Goal: Transaction & Acquisition: Purchase product/service

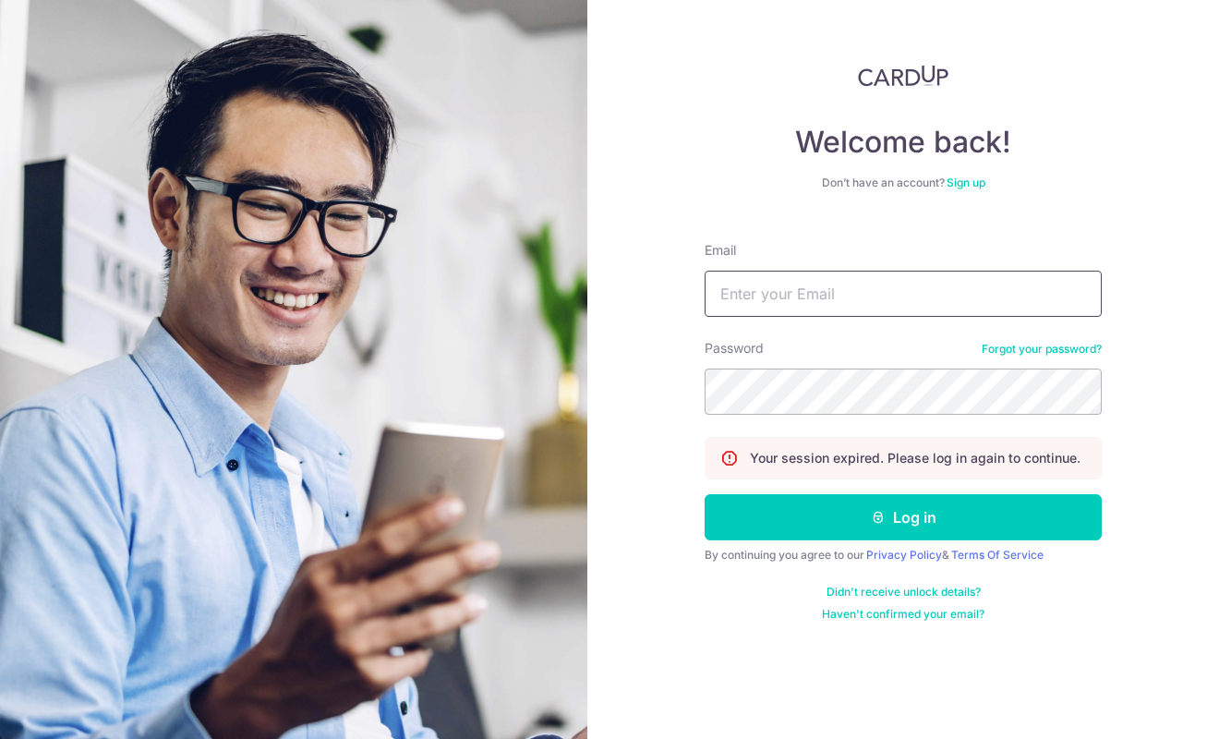
type input "Wayne91lw@gmail.com"
click at [903, 517] on button "Log in" at bounding box center [903, 517] width 397 height 46
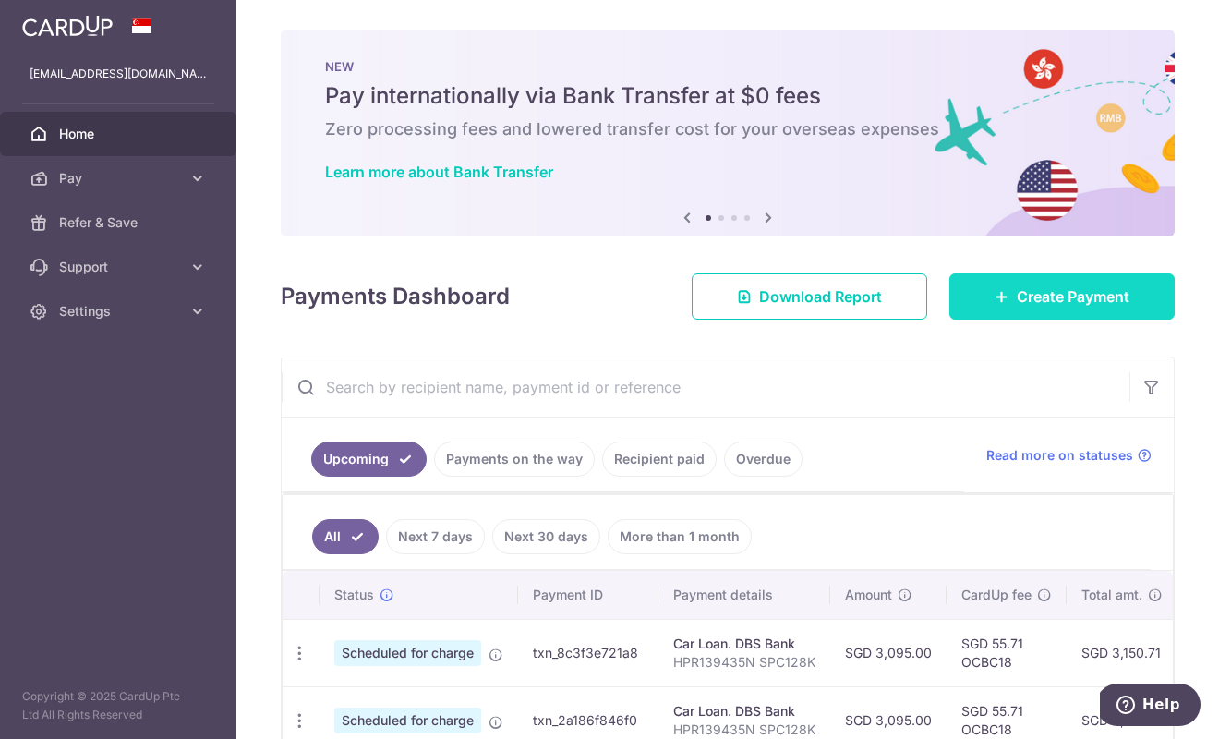
click at [1040, 300] on span "Create Payment" at bounding box center [1073, 296] width 113 height 22
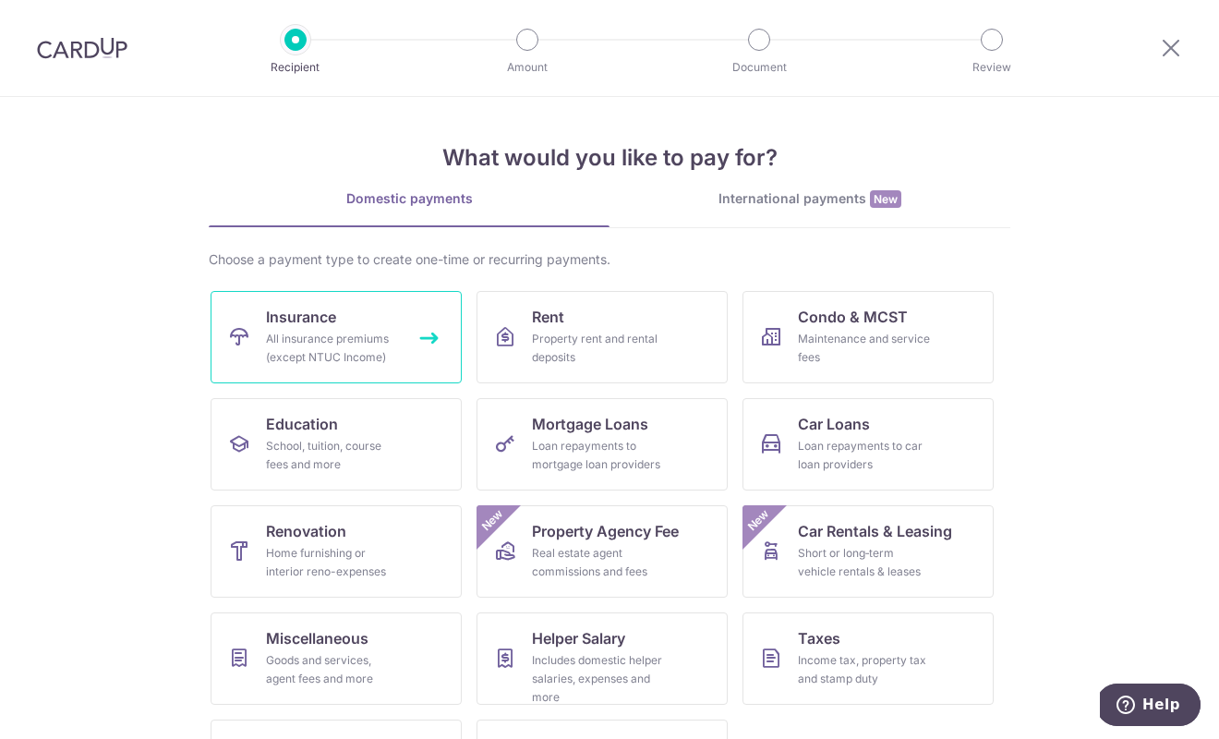
click at [322, 327] on span "Insurance" at bounding box center [301, 317] width 70 height 22
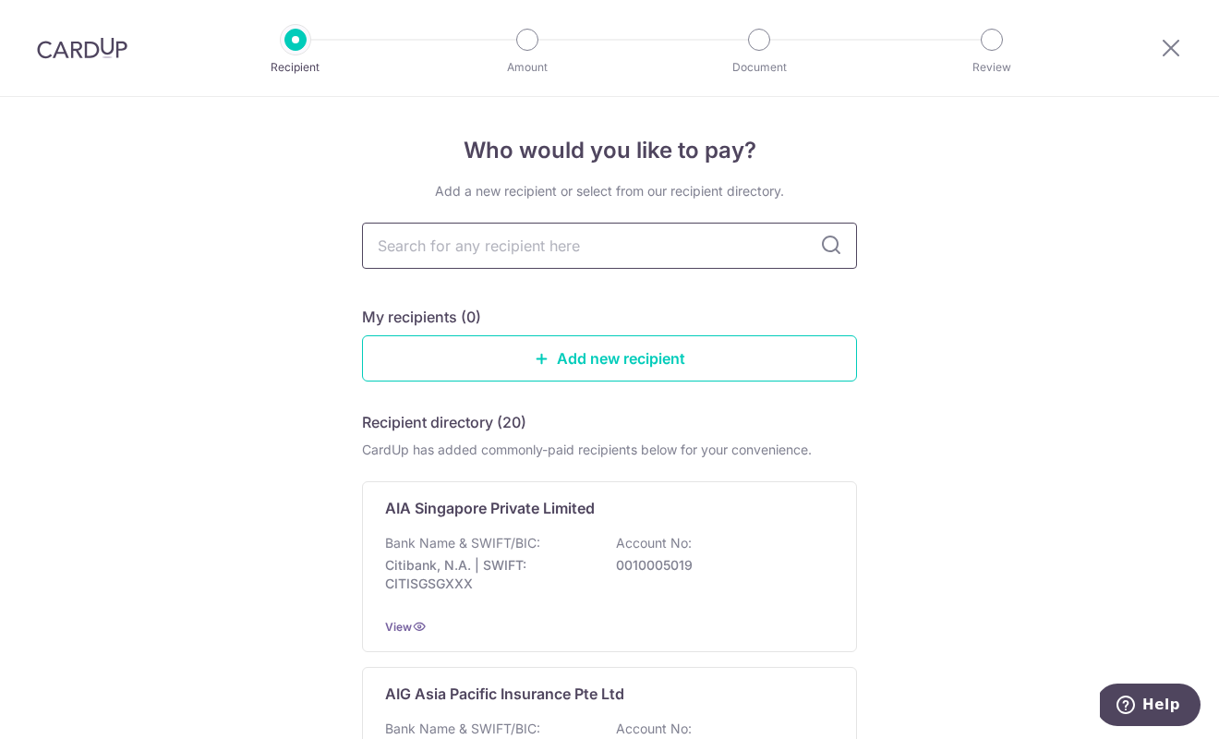
click at [417, 248] on input "text" at bounding box center [609, 246] width 495 height 46
type input "prudential"
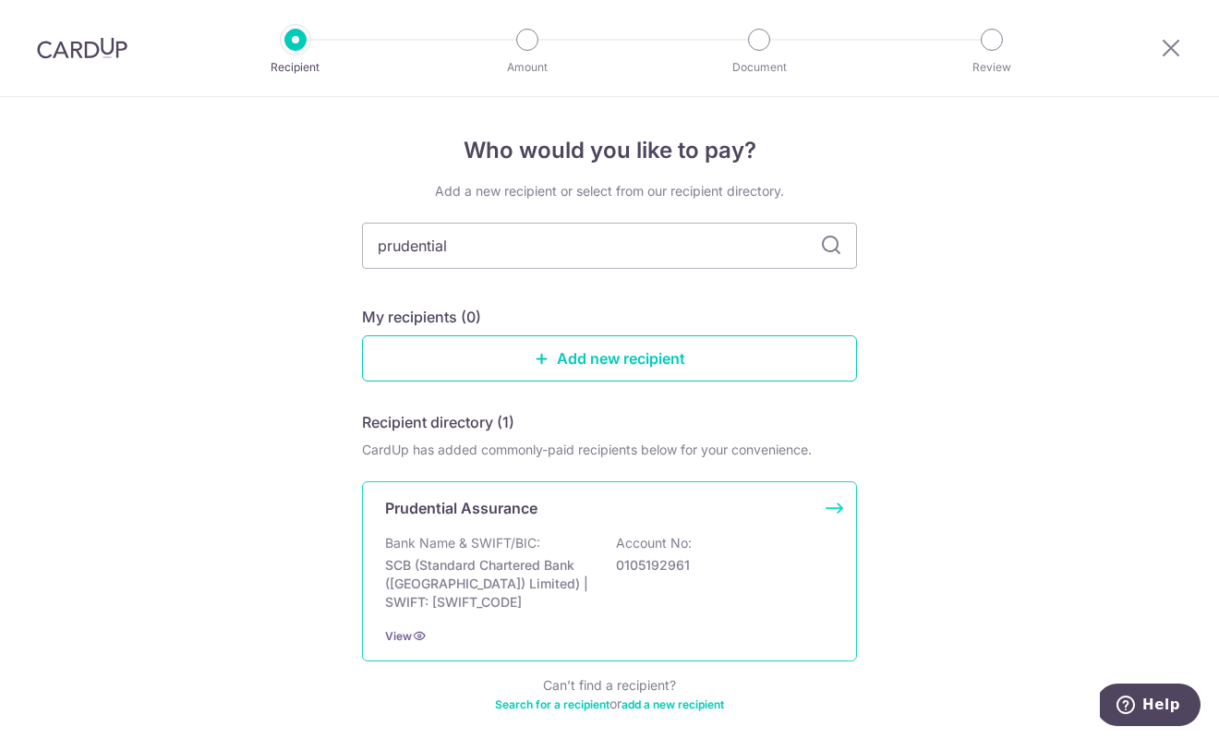
click at [824, 502] on div "Prudential Assurance Bank Name & SWIFT/BIC: SCB (Standard Chartered Bank (Singa…" at bounding box center [609, 571] width 495 height 180
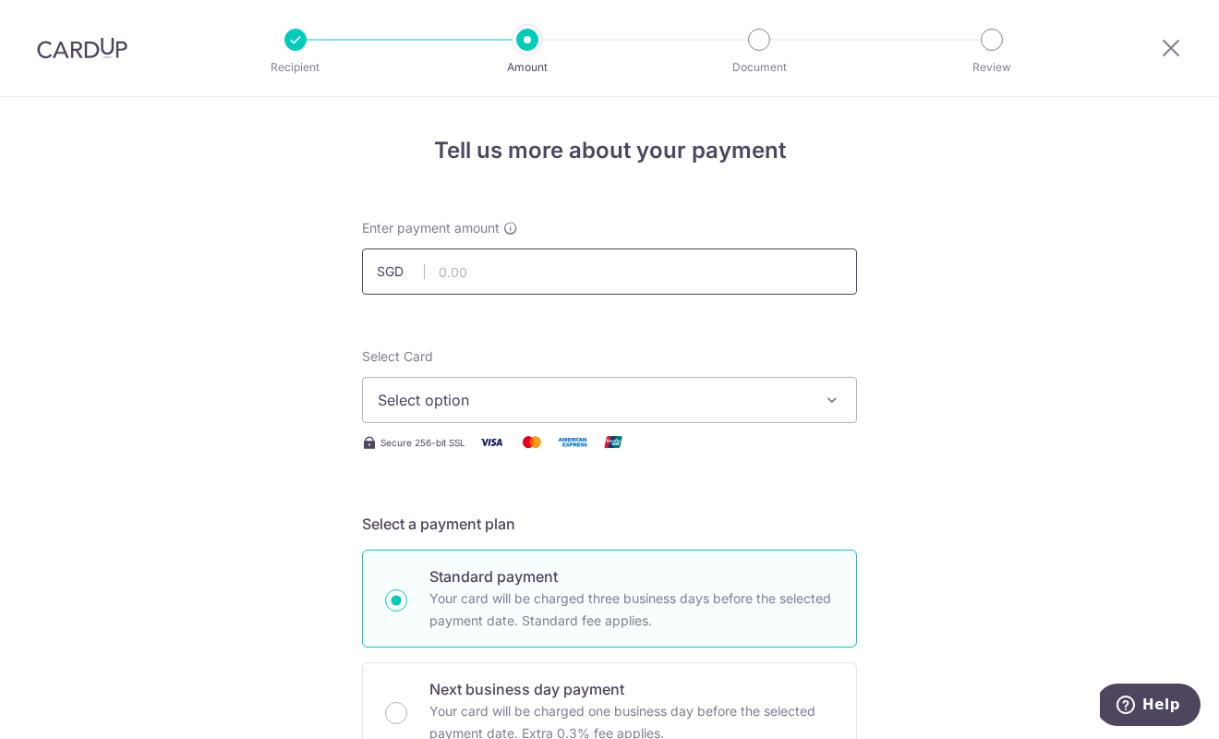
click at [479, 269] on input "text" at bounding box center [609, 271] width 495 height 46
type input "3,969.75"
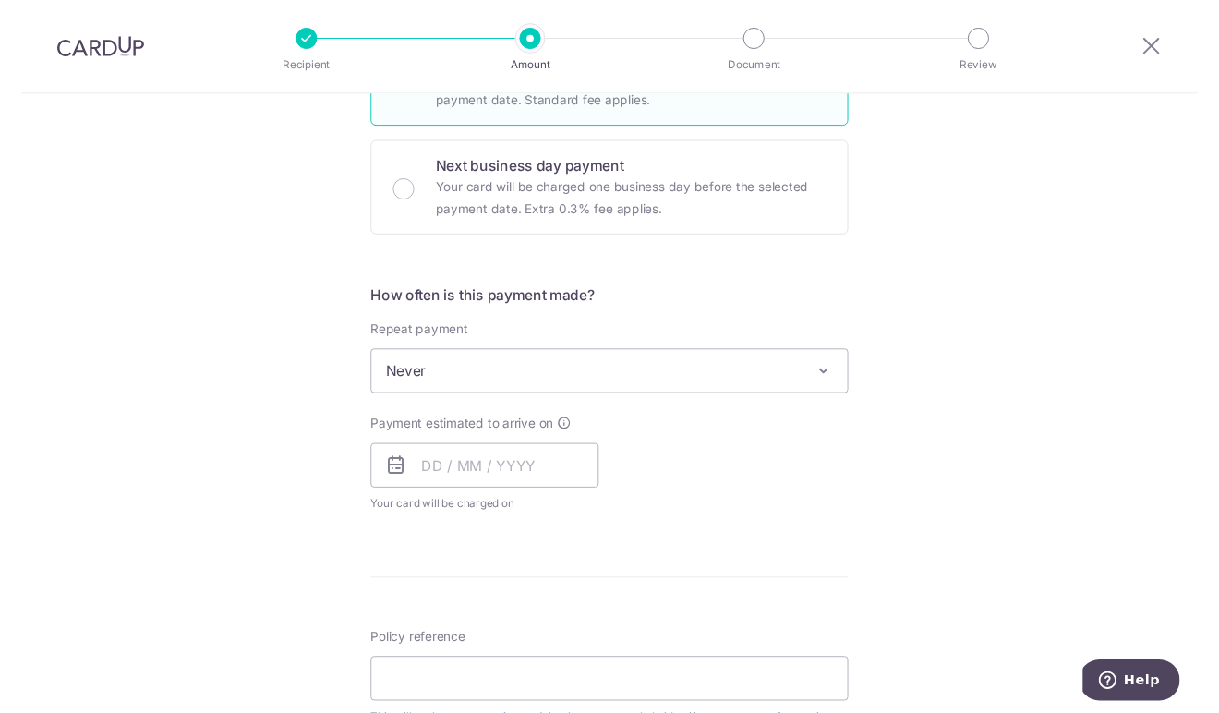
scroll to position [538, 0]
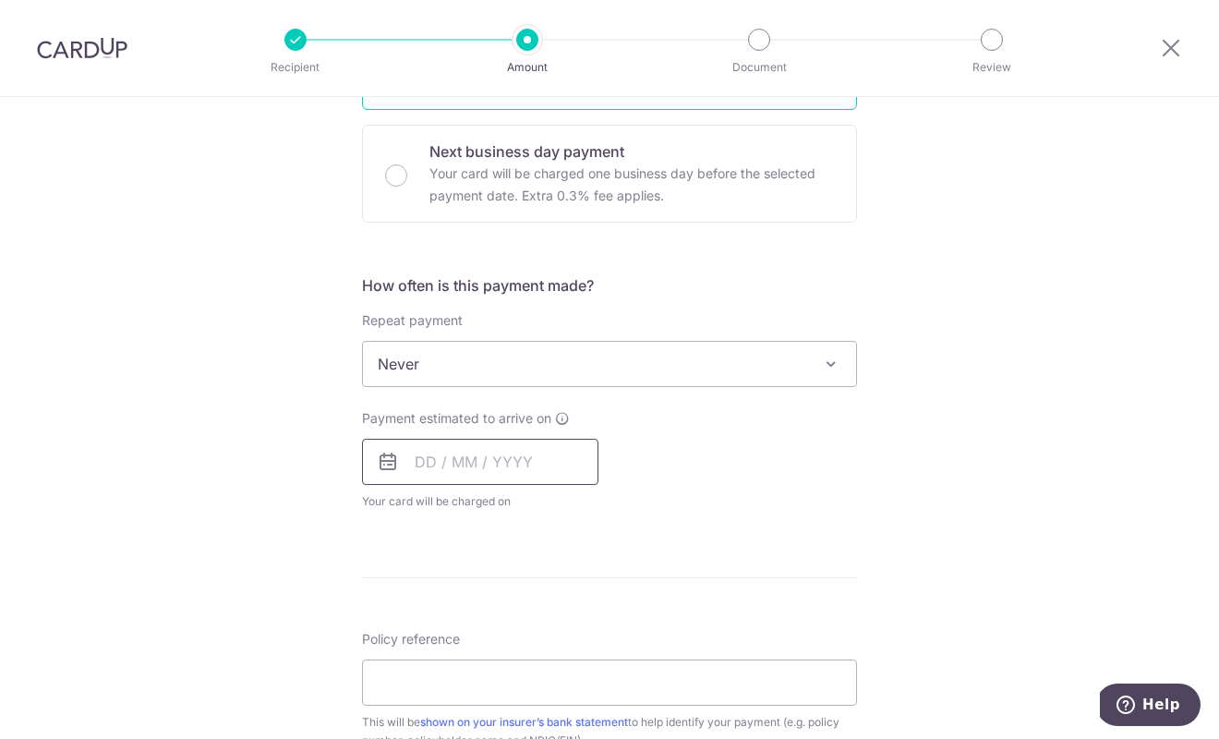
click at [442, 448] on input "text" at bounding box center [480, 462] width 236 height 46
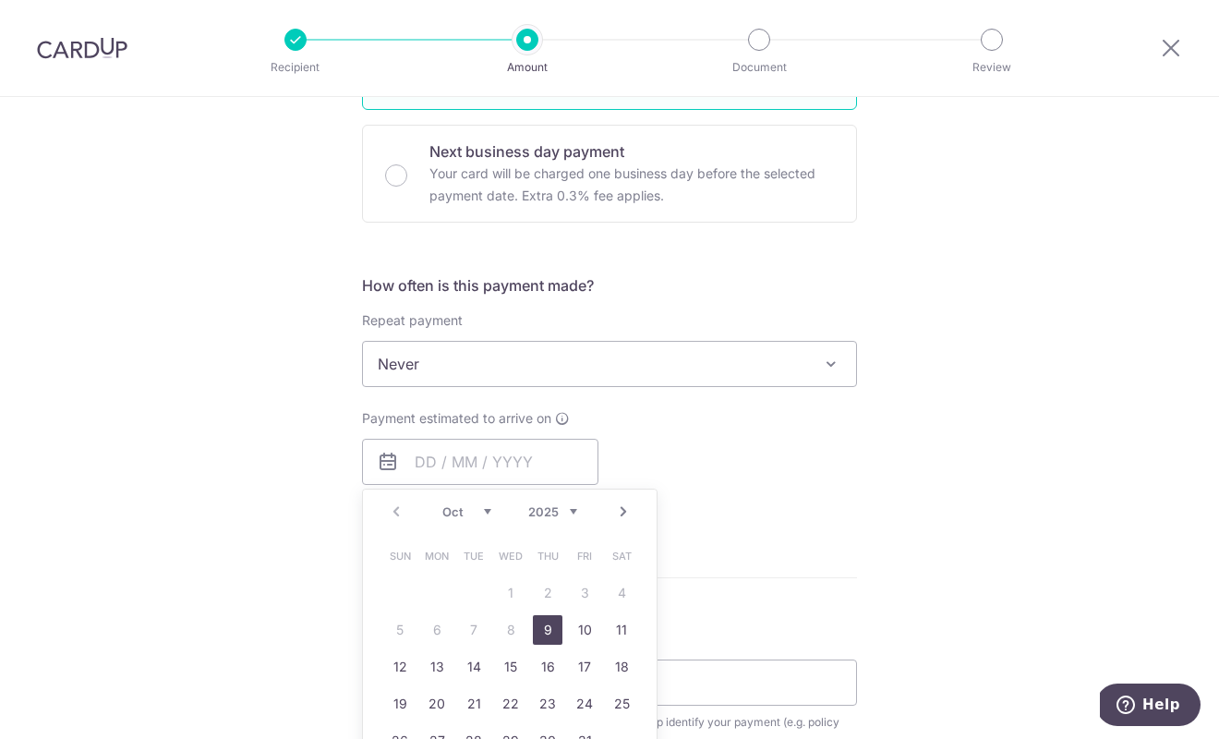
click at [547, 633] on link "9" at bounding box center [548, 630] width 30 height 30
type input "[DATE]"
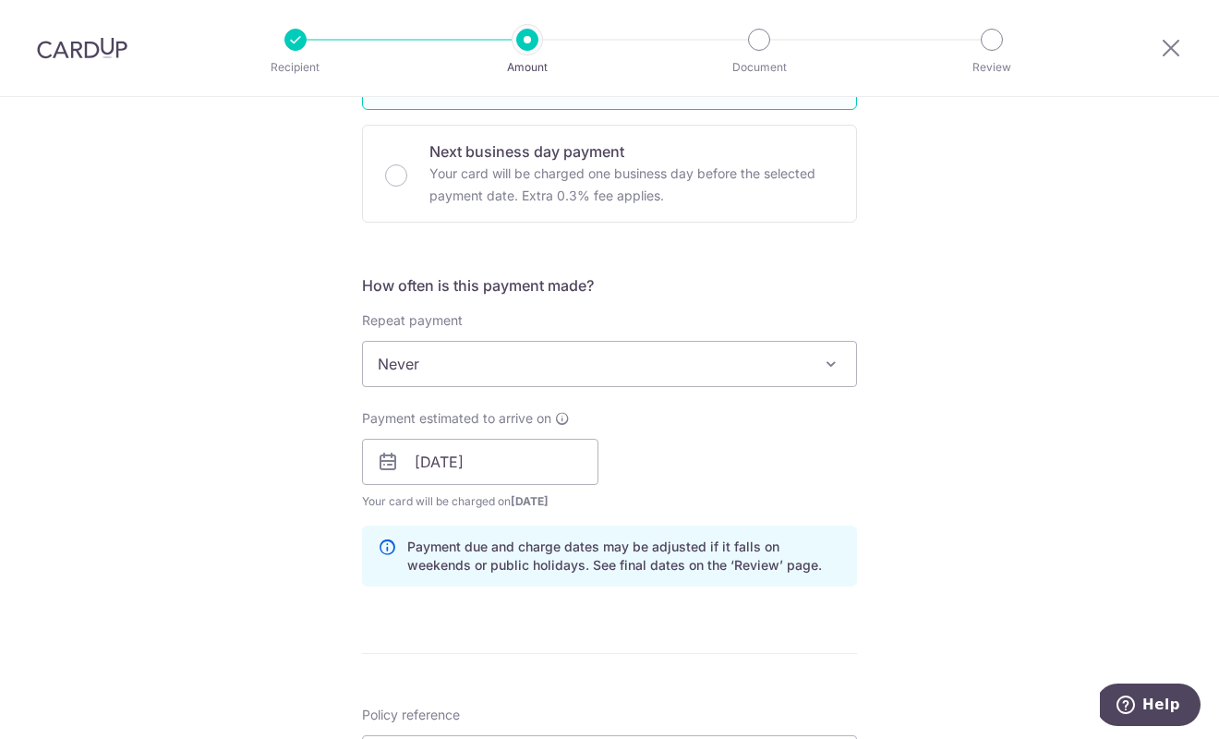
click at [837, 544] on div "Payment due and charge dates may be adjusted if it falls on weekends or public …" at bounding box center [609, 556] width 495 height 61
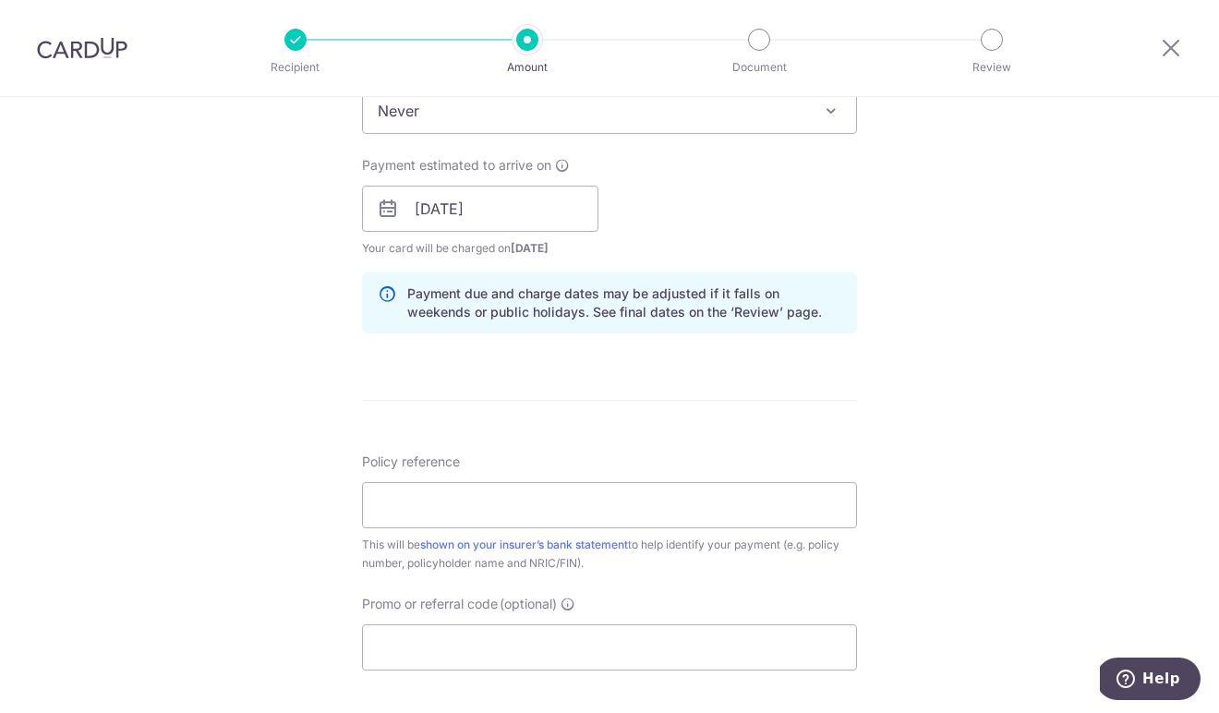
scroll to position [944, 0]
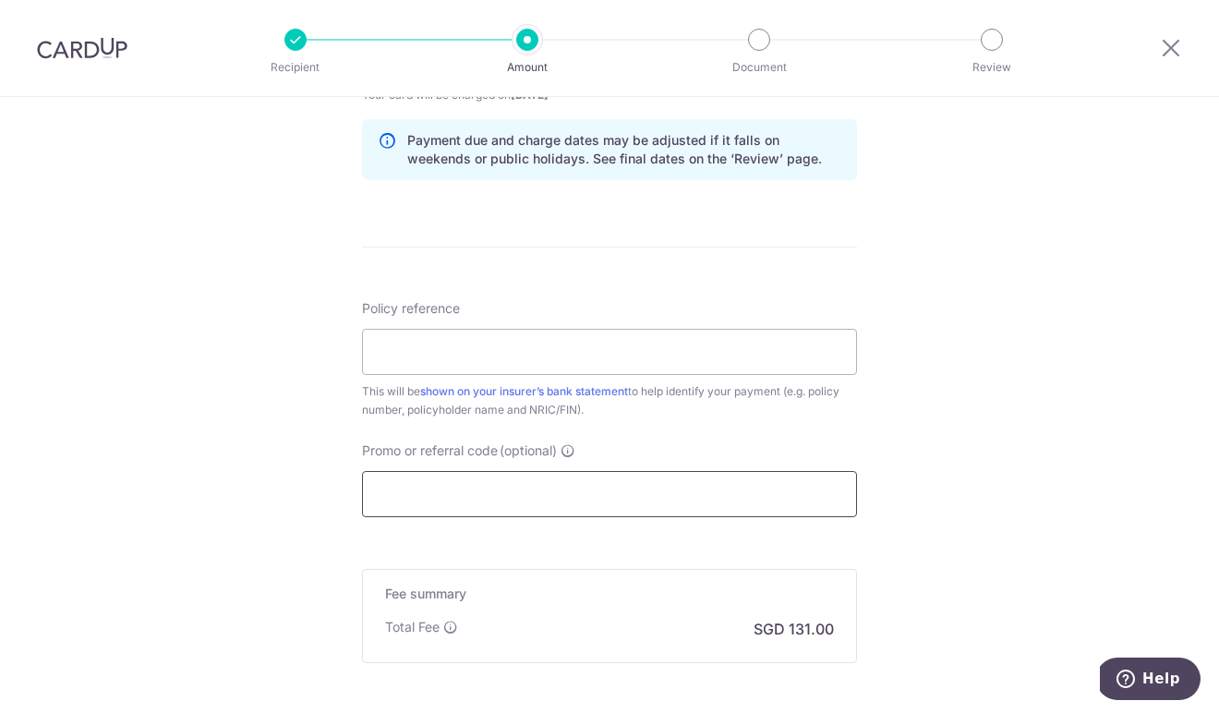
click at [399, 506] on input "Promo or referral code (optional)" at bounding box center [609, 494] width 495 height 46
paste input "OCBC195"
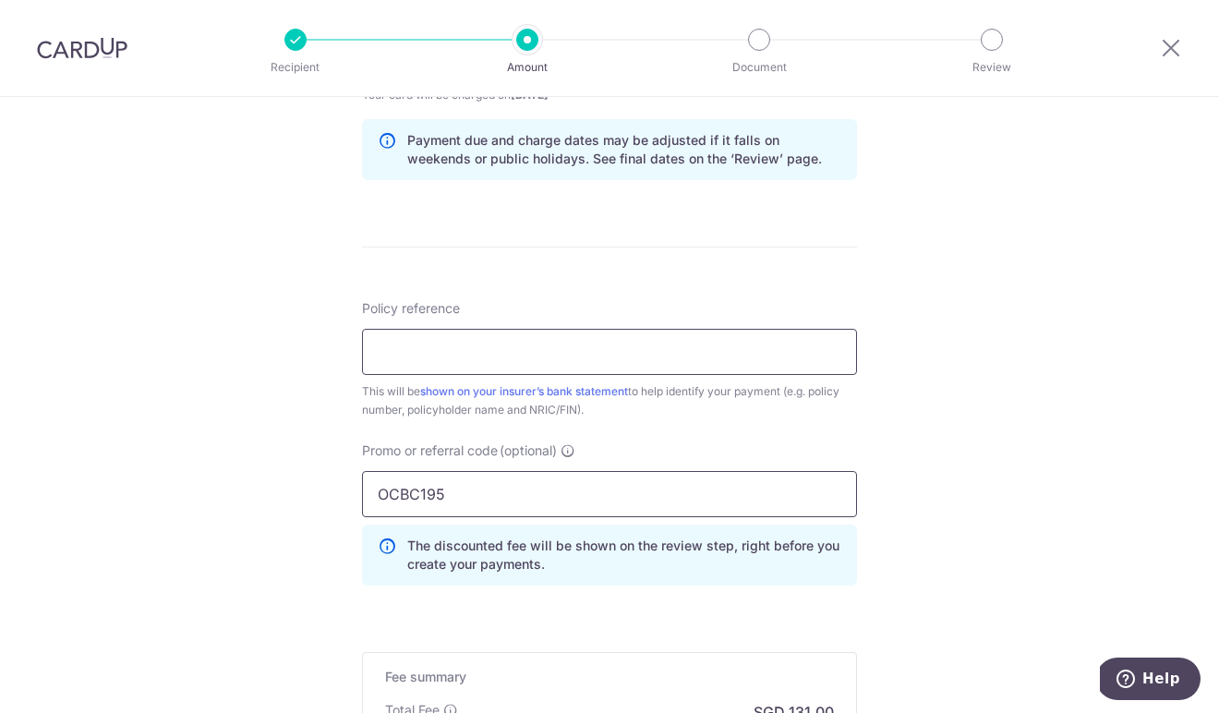
type input "OCBC195"
click at [395, 348] on input "Policy reference" at bounding box center [609, 352] width 495 height 46
paste input "72298469"
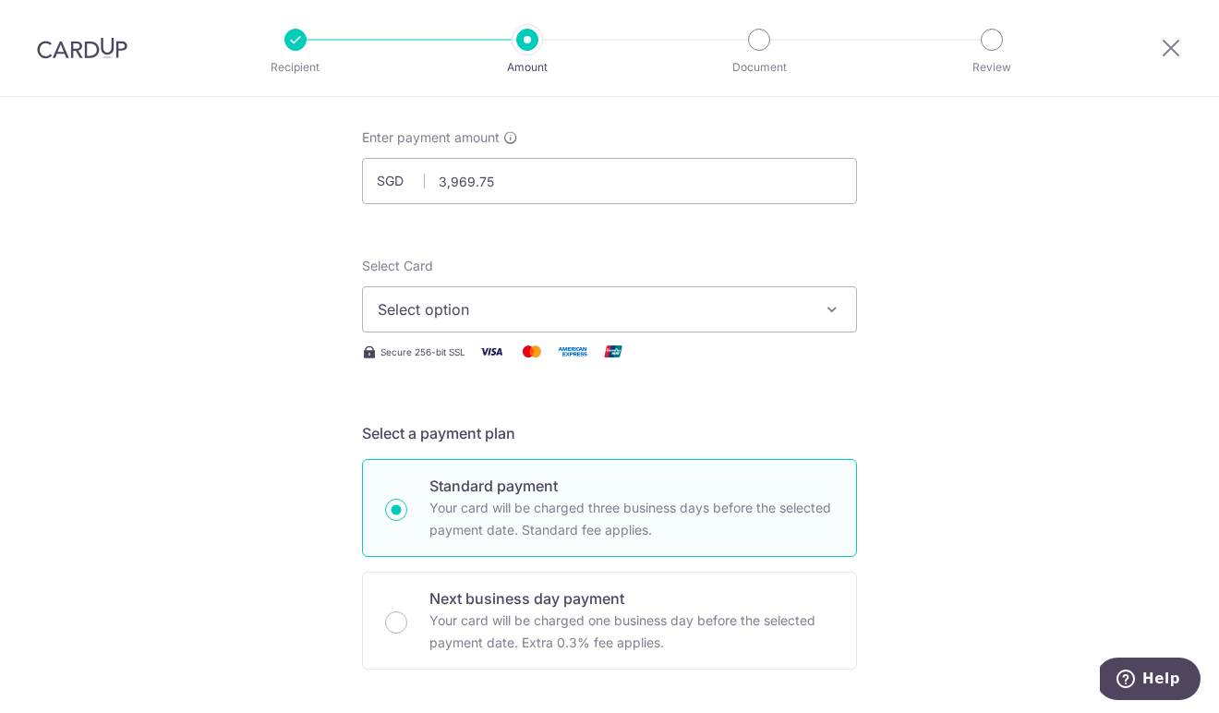
scroll to position [87, 0]
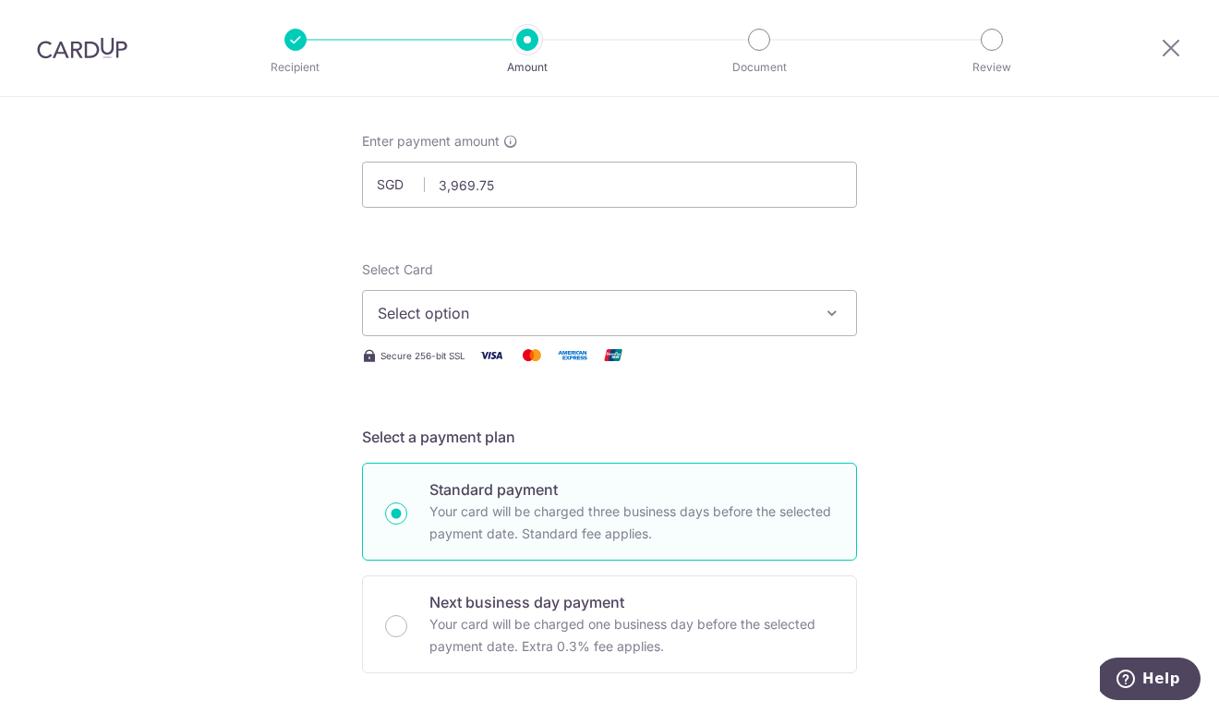
type input "72298469"
click at [768, 312] on span "Select option" at bounding box center [593, 313] width 430 height 22
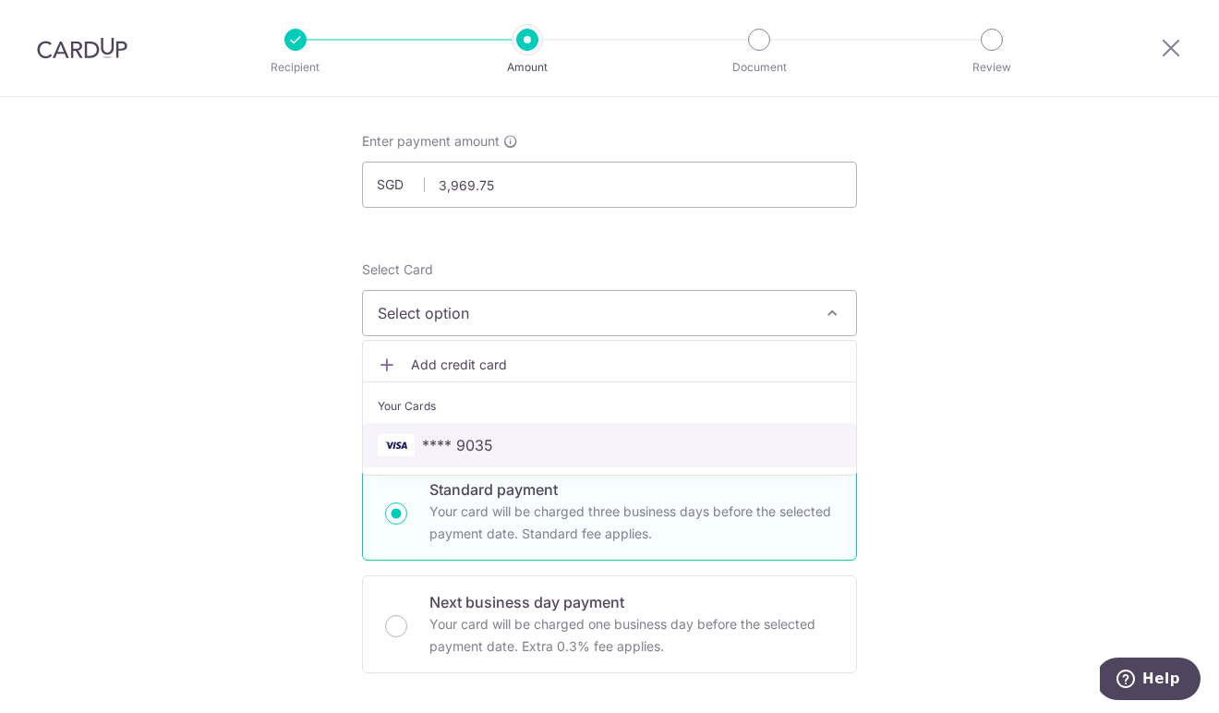
click at [460, 442] on span "**** 9035" at bounding box center [457, 445] width 71 height 22
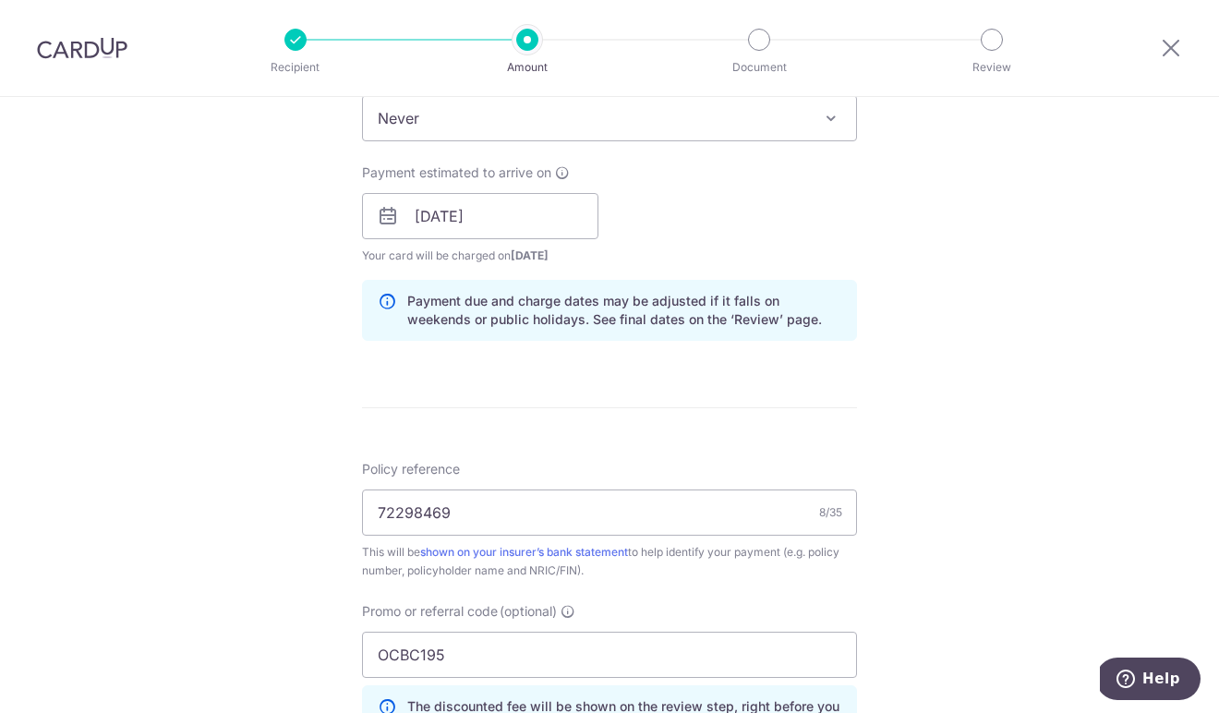
scroll to position [1214, 0]
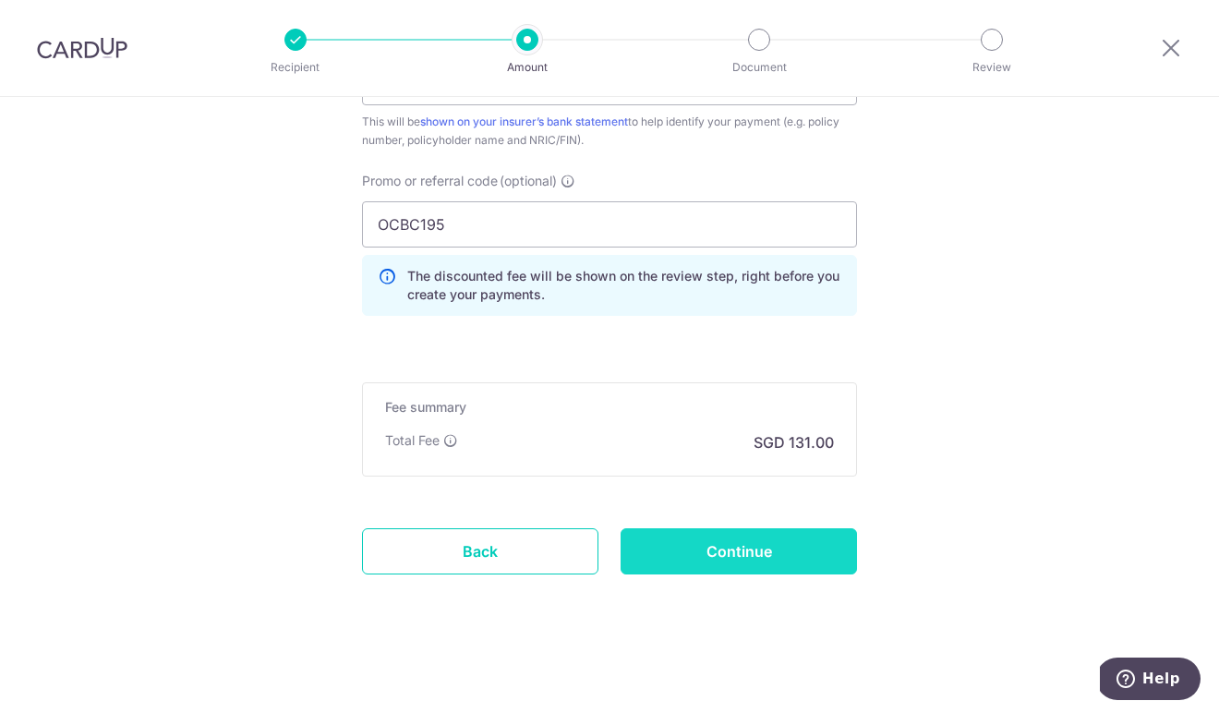
click at [790, 541] on input "Continue" at bounding box center [739, 551] width 236 height 46
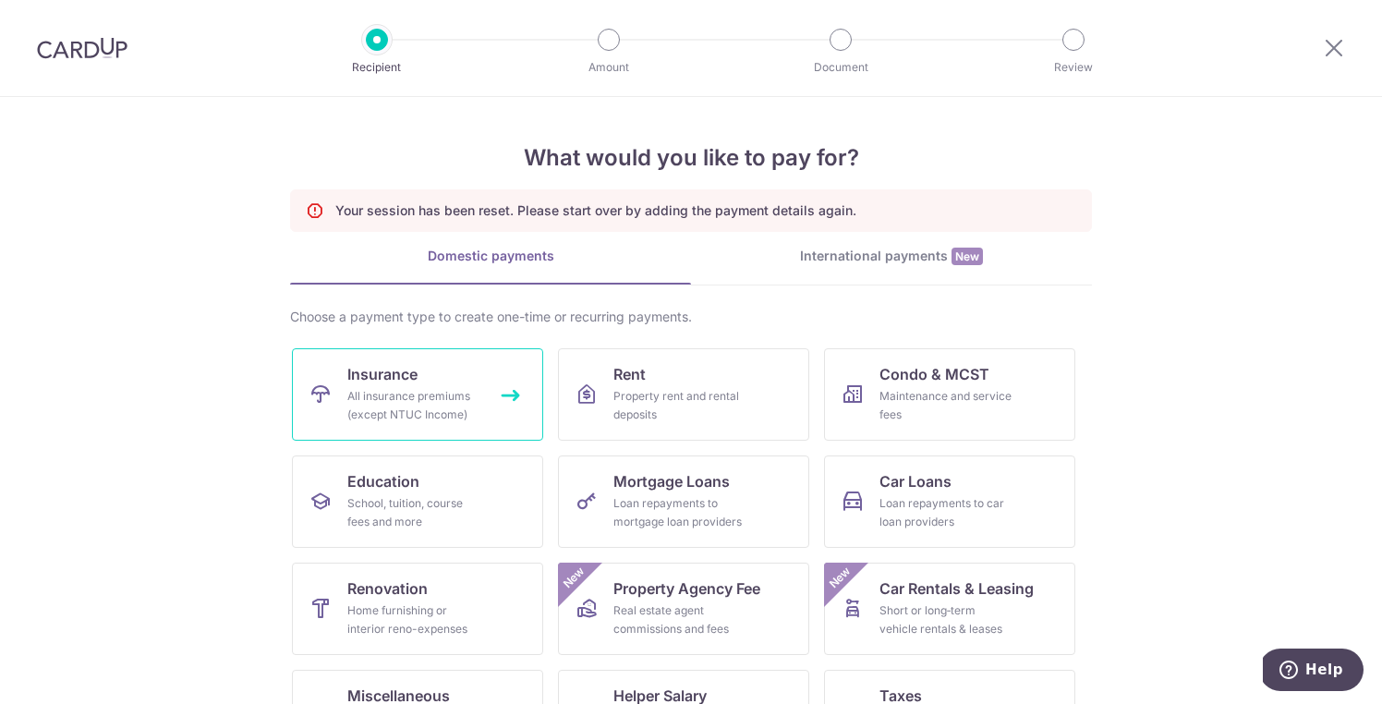
click at [398, 394] on div "All insurance premiums (except NTUC Income)" at bounding box center [413, 405] width 133 height 37
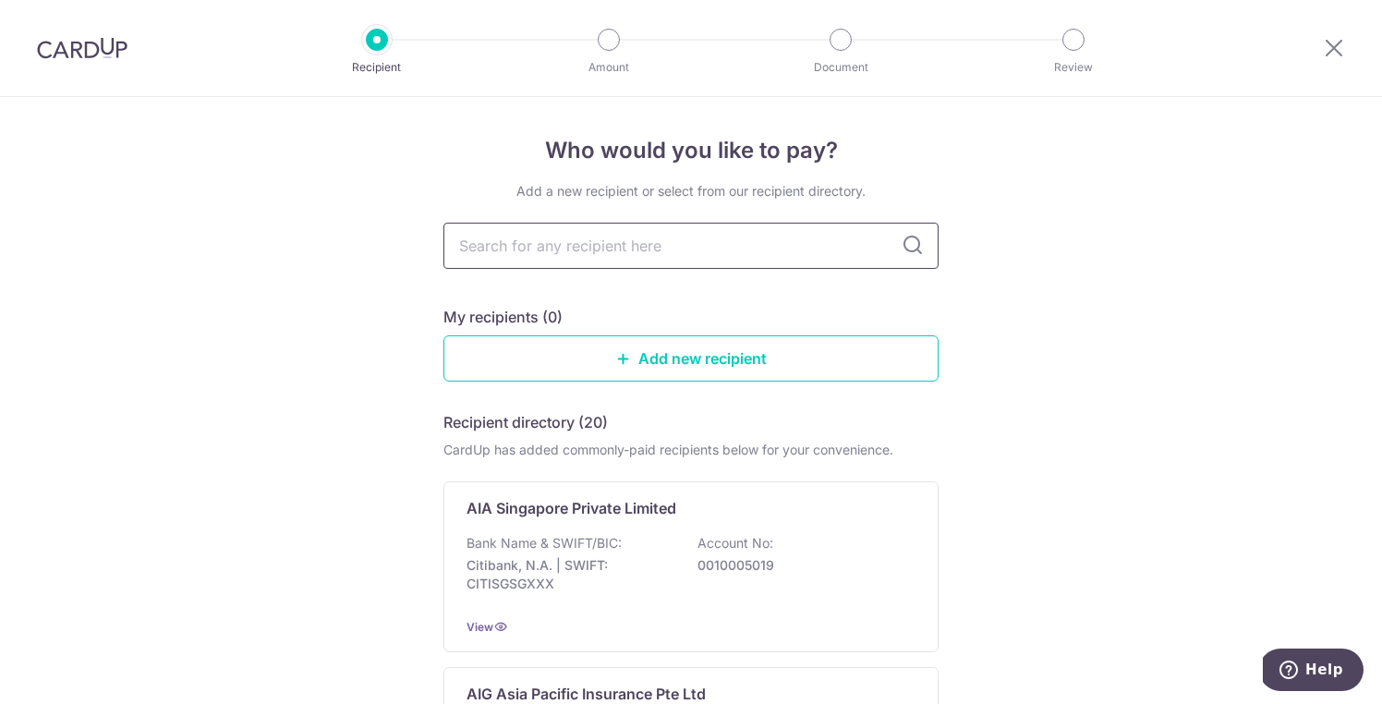
click at [522, 248] on input "text" at bounding box center [690, 246] width 495 height 46
type input "prud"
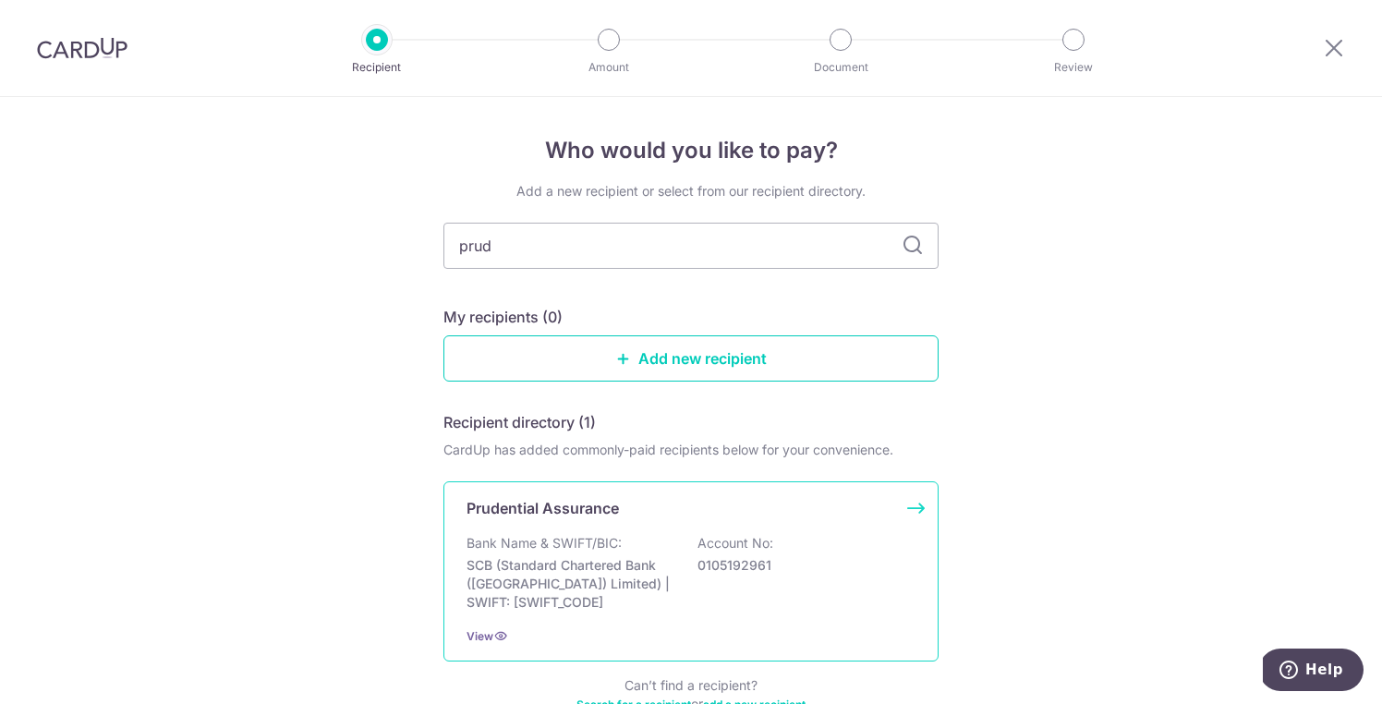
click at [629, 552] on div "Bank Name & SWIFT/BIC: SCB (Standard Chartered Bank (Singapore) Limited) | SWIF…" at bounding box center [690, 573] width 449 height 78
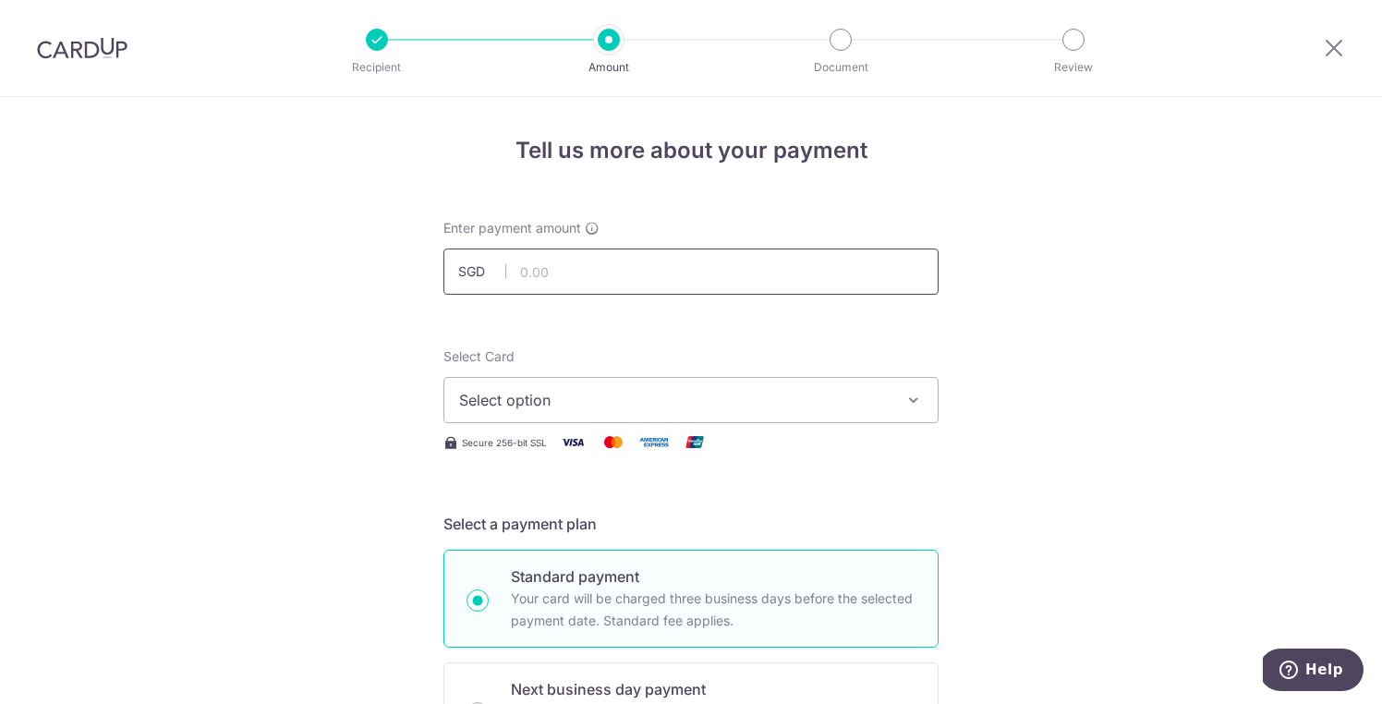
click at [526, 270] on input "text" at bounding box center [690, 271] width 495 height 46
type input "3,969.75"
click at [512, 389] on span "Select option" at bounding box center [674, 400] width 430 height 22
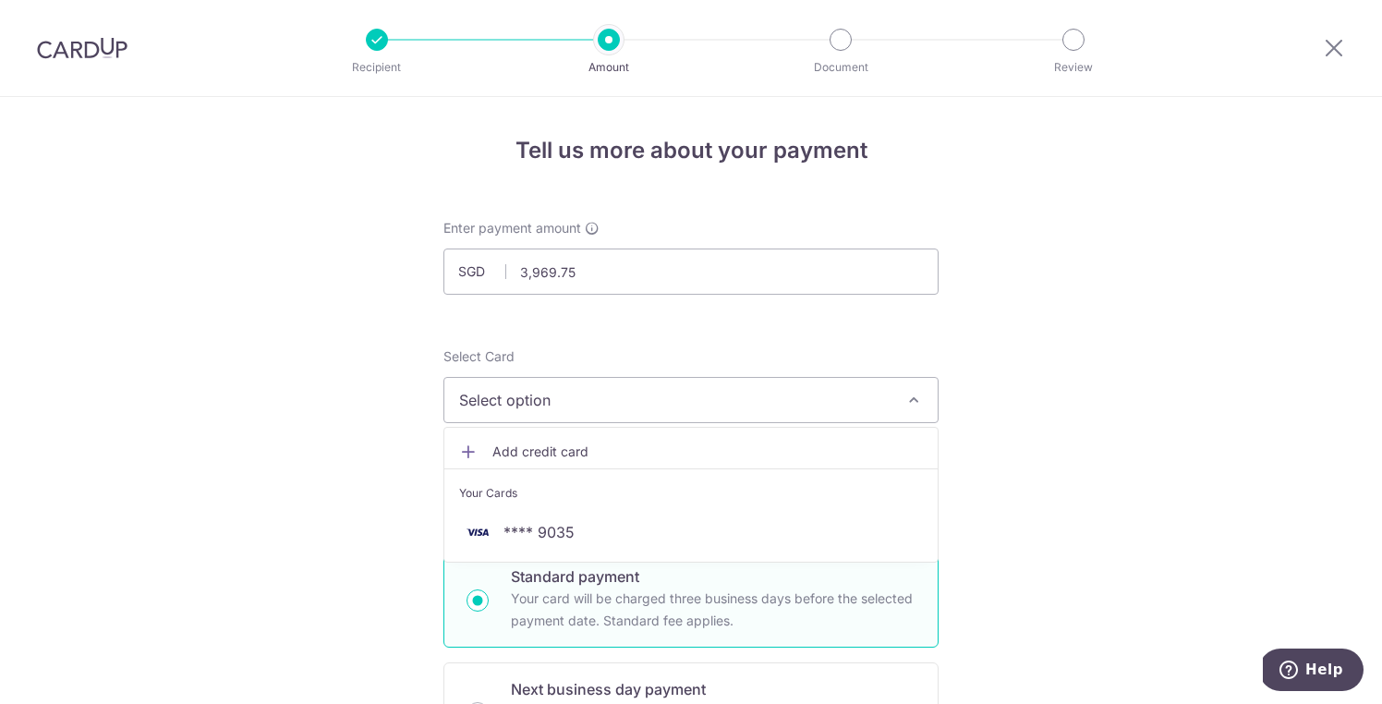
click at [522, 399] on span "Select option" at bounding box center [674, 400] width 430 height 22
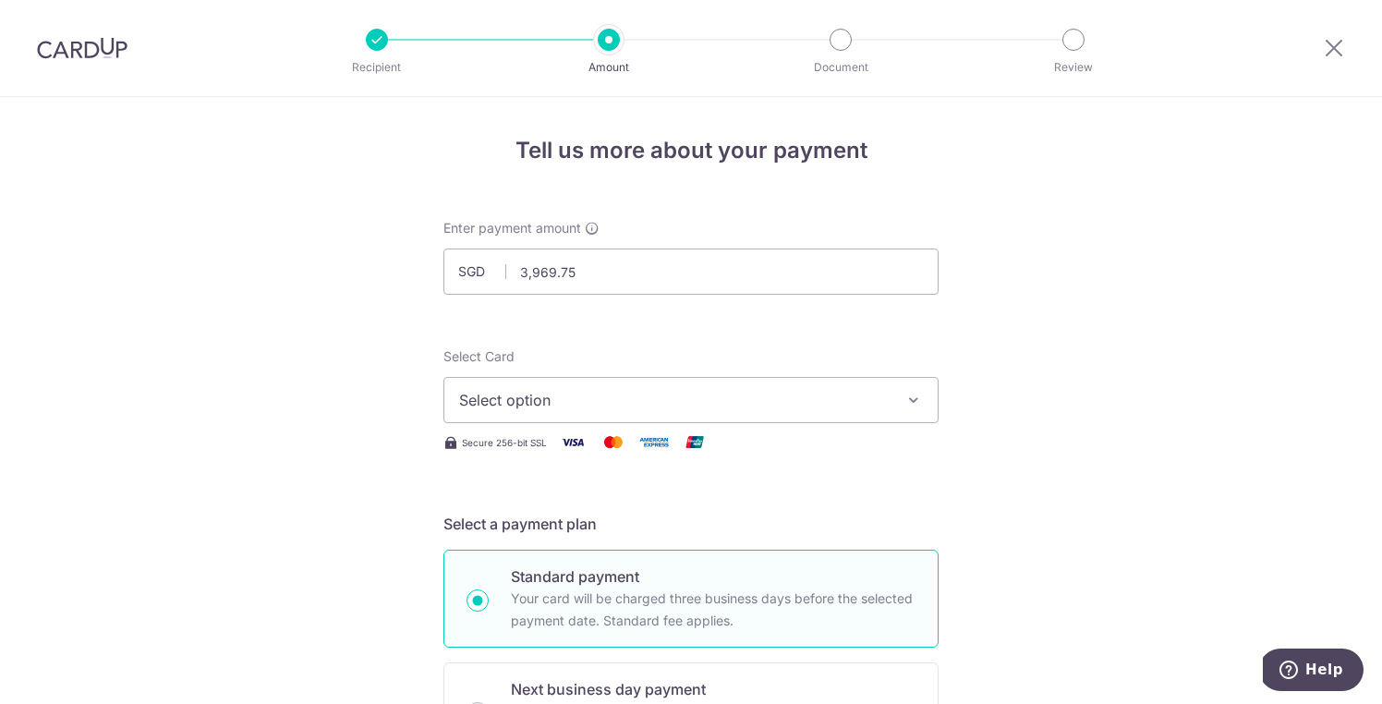
click at [522, 399] on span "Select option" at bounding box center [674, 400] width 430 height 22
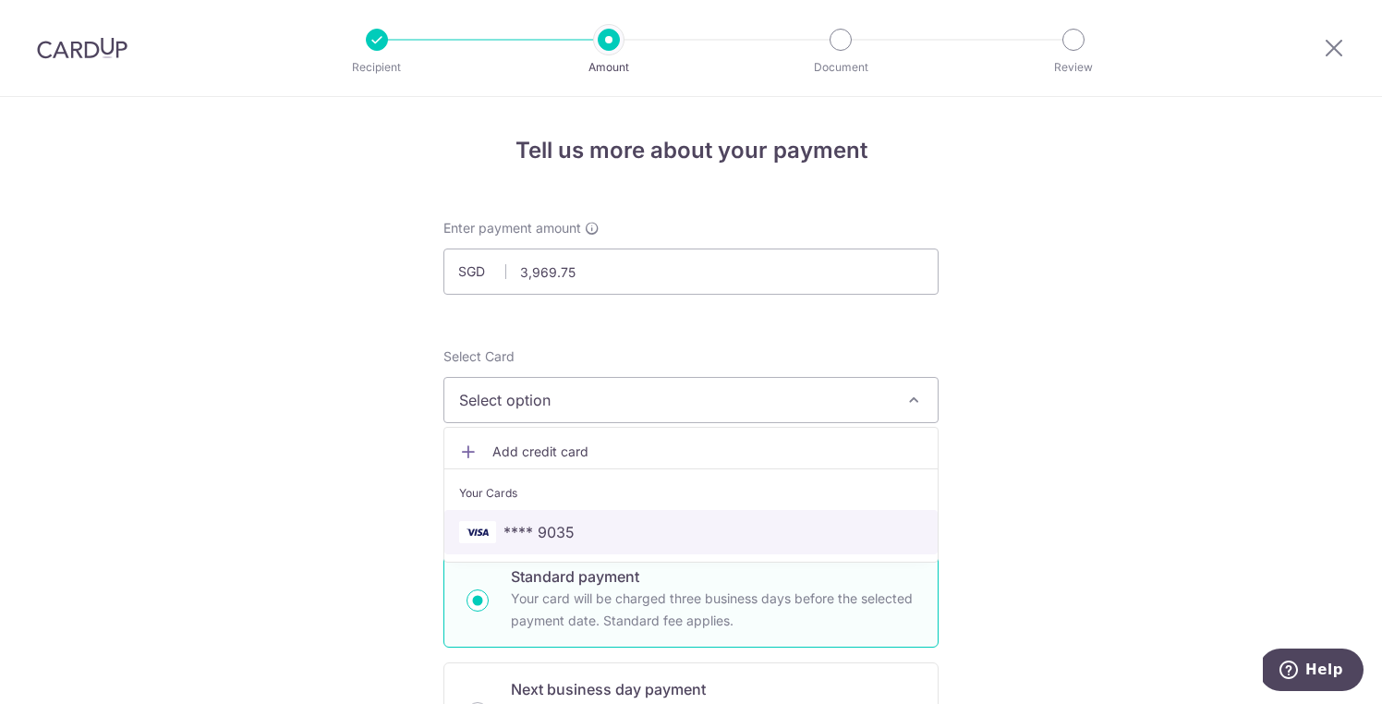
click at [532, 538] on span "**** 9035" at bounding box center [538, 532] width 71 height 22
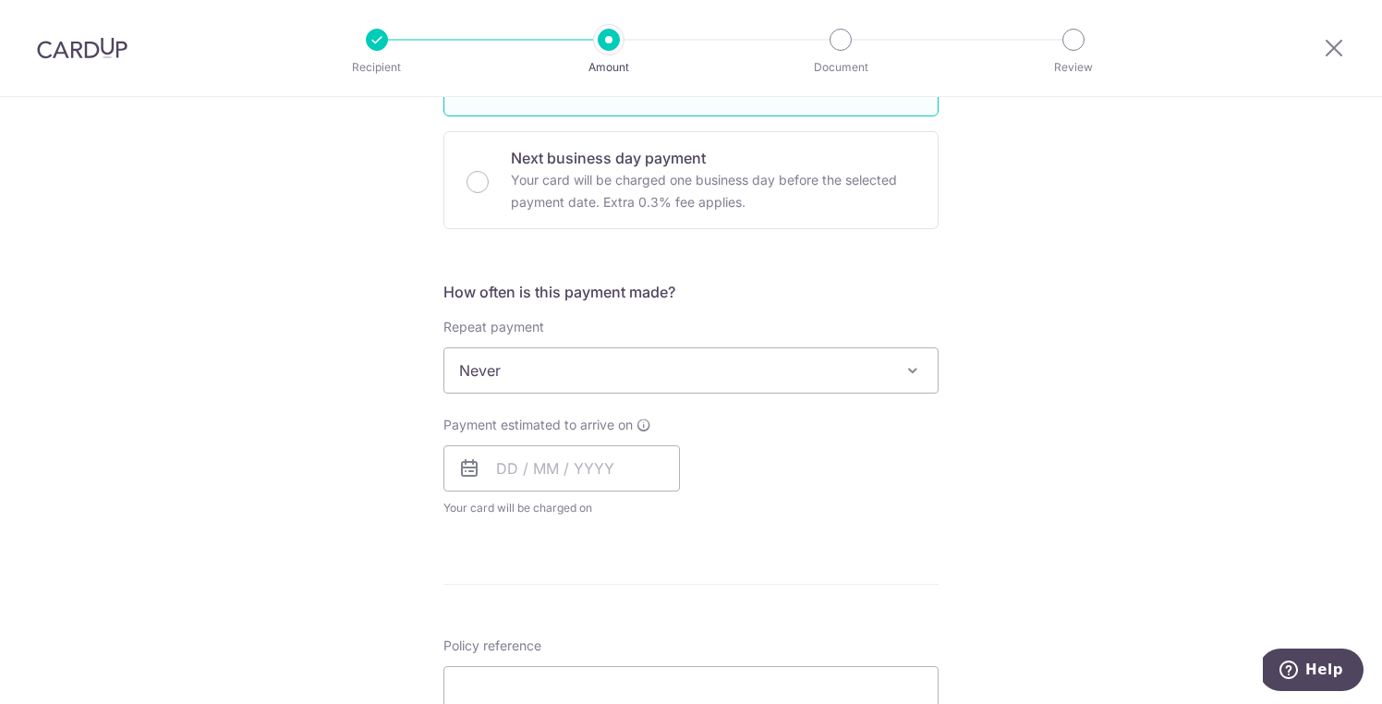
scroll to position [565, 0]
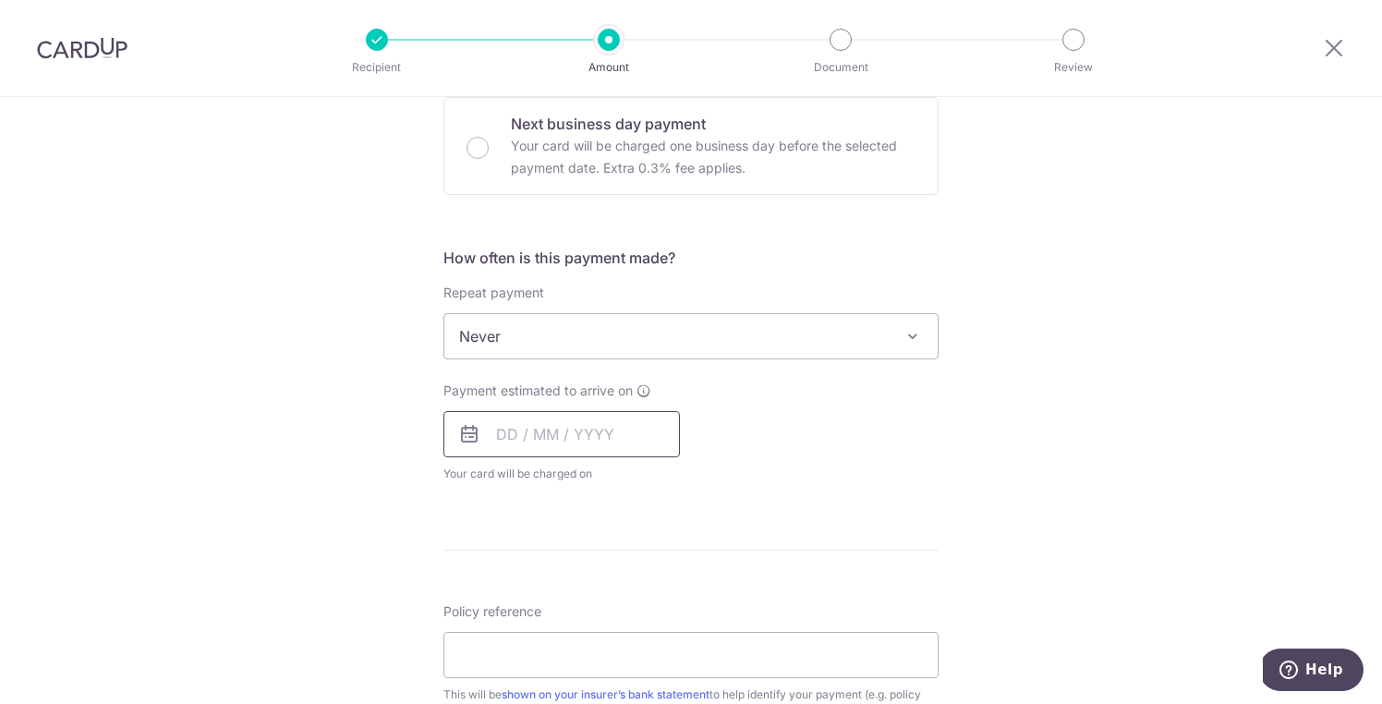
click at [492, 432] on input "text" at bounding box center [561, 434] width 236 height 46
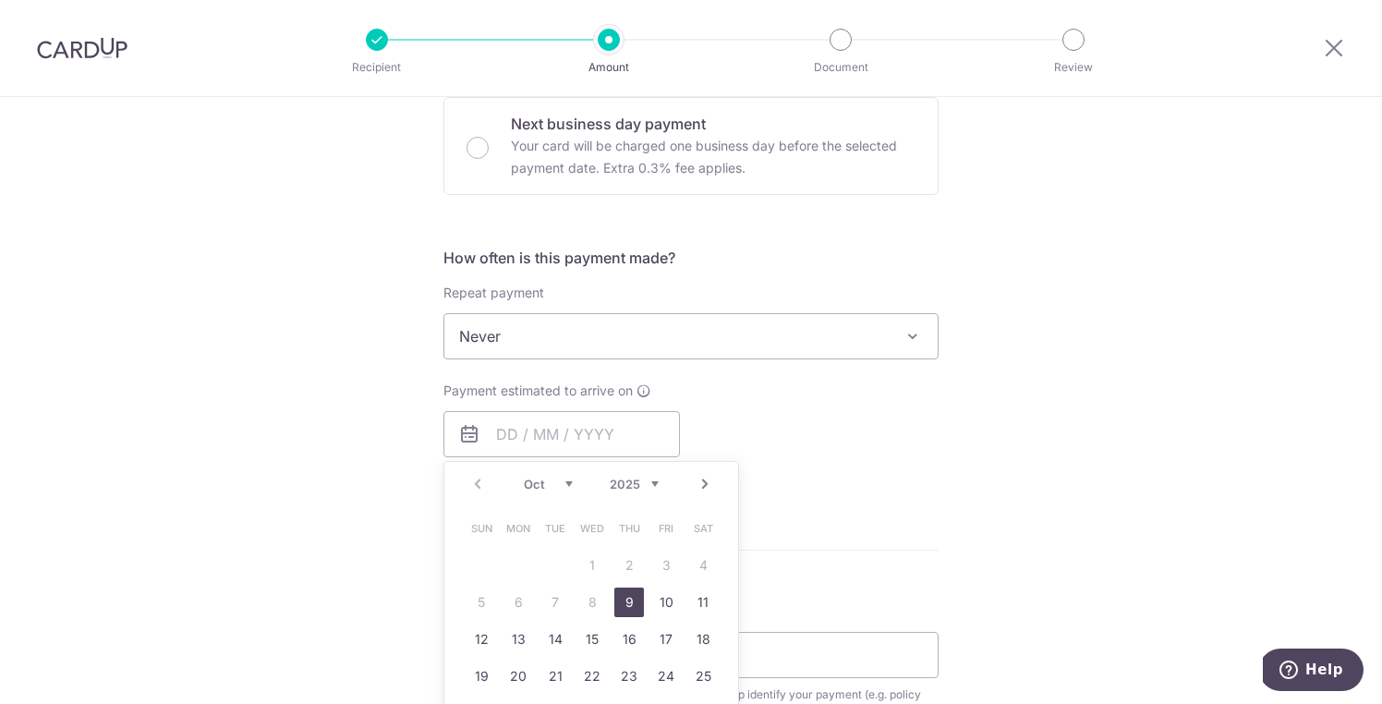
click at [627, 600] on link "9" at bounding box center [629, 602] width 30 height 30
type input "[DATE]"
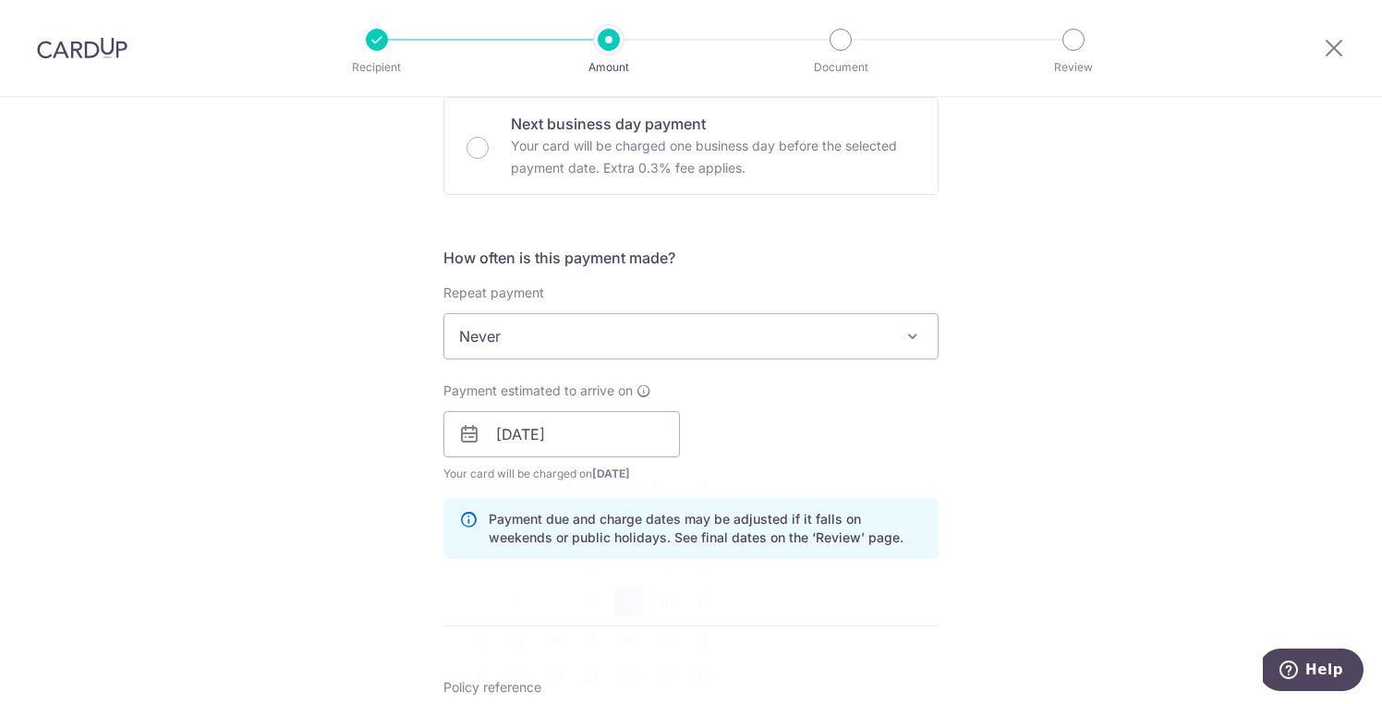
click at [951, 477] on div "Tell us more about your payment Enter payment amount SGD 3,969.75 3969.75 Selec…" at bounding box center [691, 405] width 1382 height 1747
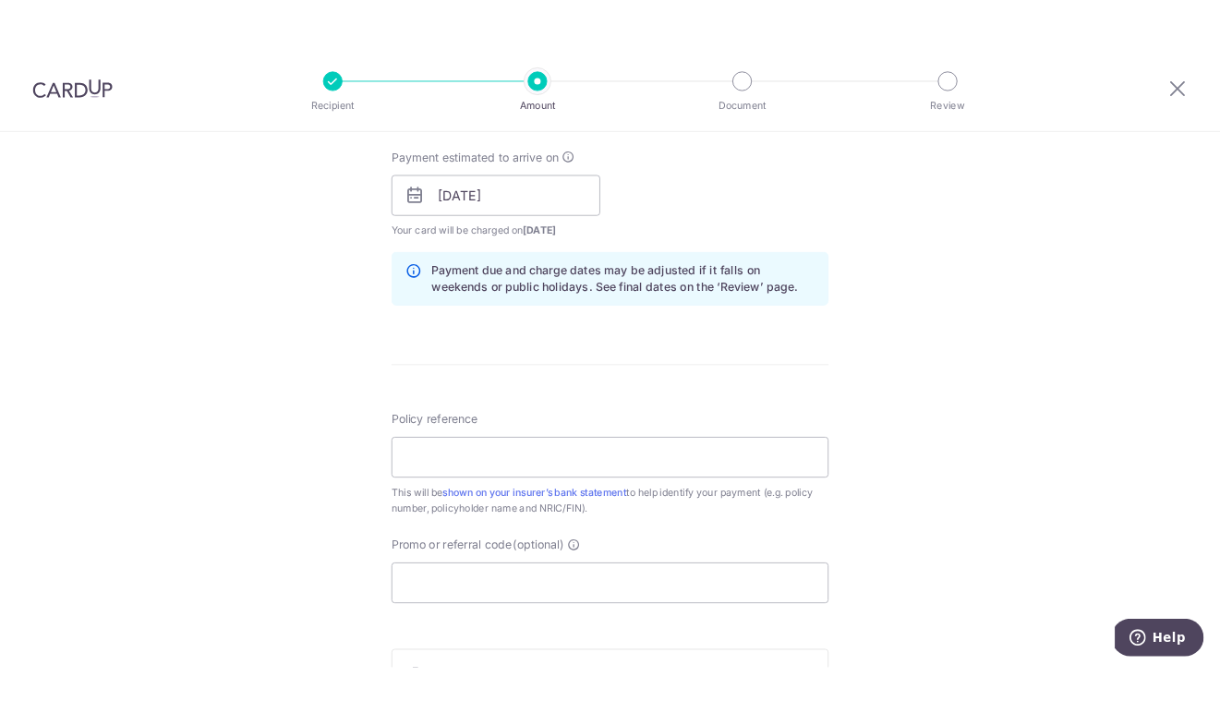
scroll to position [976, 0]
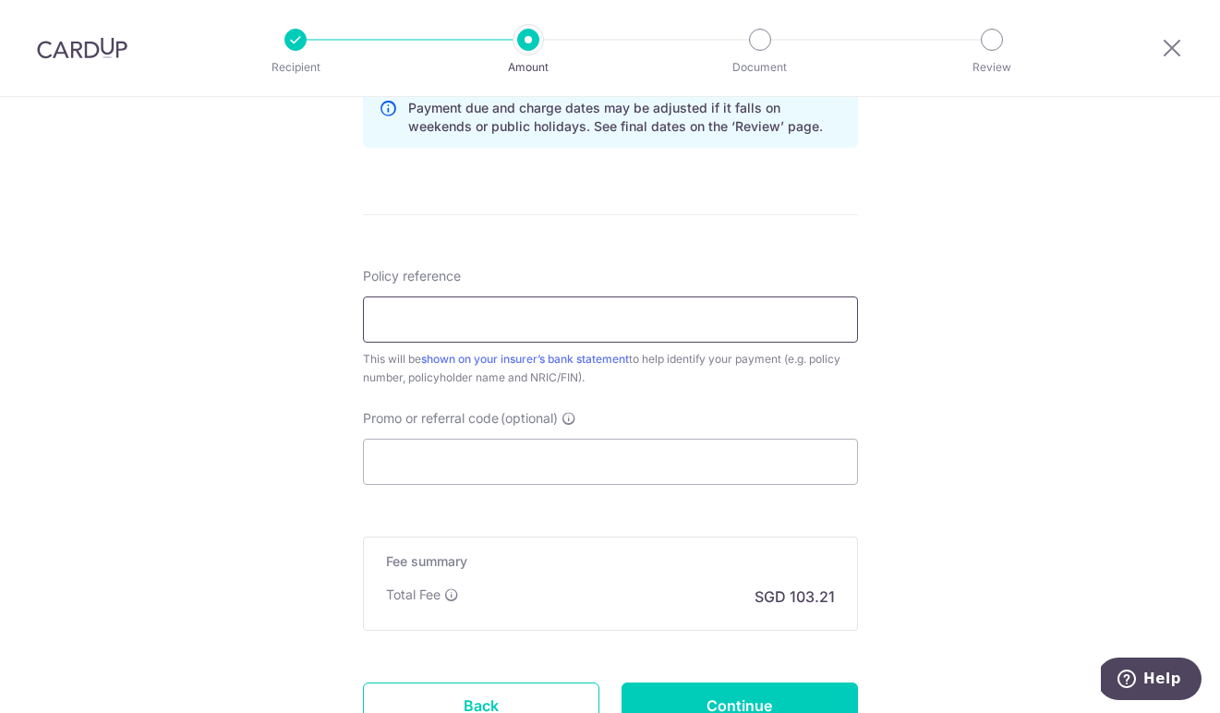
click at [432, 331] on input "Policy reference" at bounding box center [610, 319] width 495 height 46
paste input "72298469"
type input "72298469"
click at [414, 466] on input "Promo or referral code (optional)" at bounding box center [610, 462] width 495 height 46
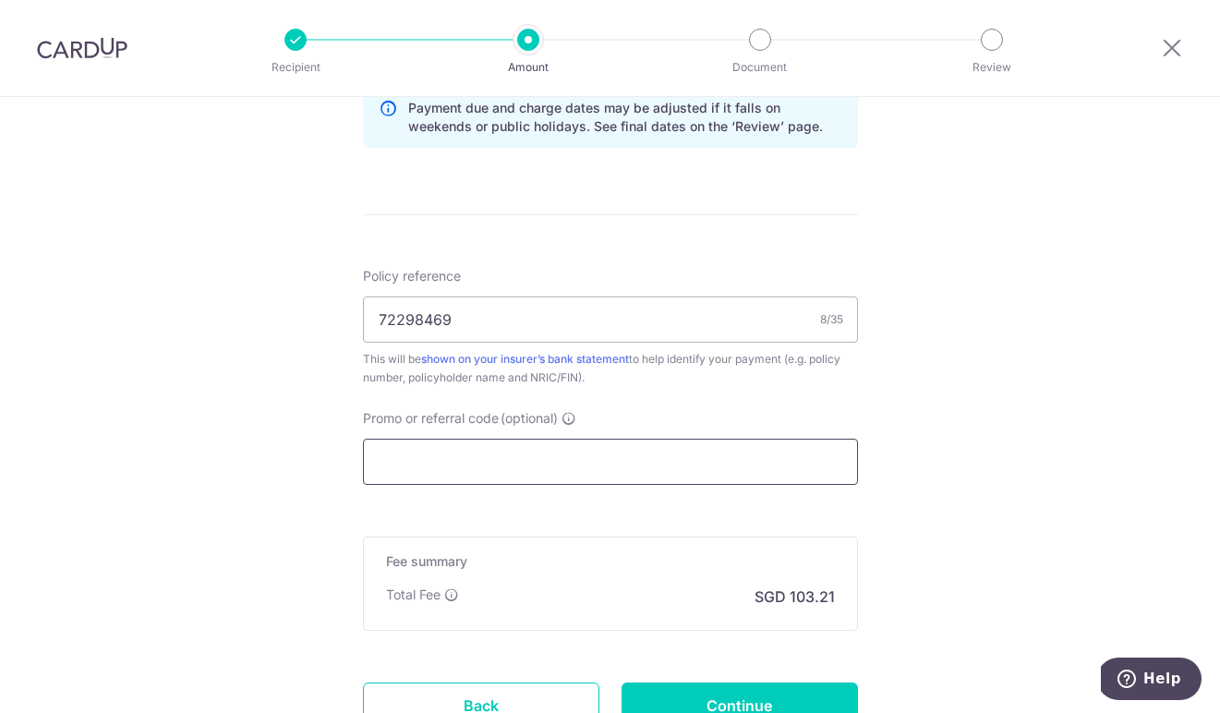
click at [408, 458] on input "Promo or referral code (optional)" at bounding box center [610, 462] width 495 height 46
paste input "OCBC195"
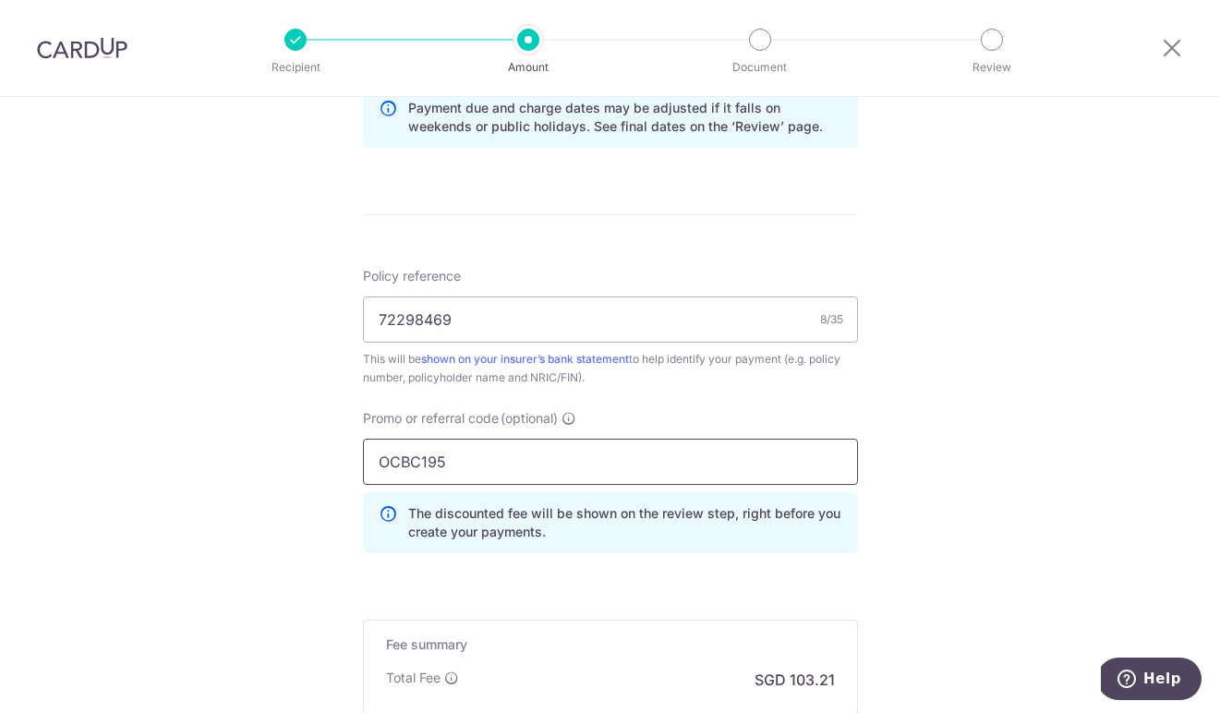
type input "OCBC195"
click at [952, 415] on div "Tell us more about your payment Enter payment amount SGD 3,969.75 3969.75 Selec…" at bounding box center [610, 36] width 1220 height 1830
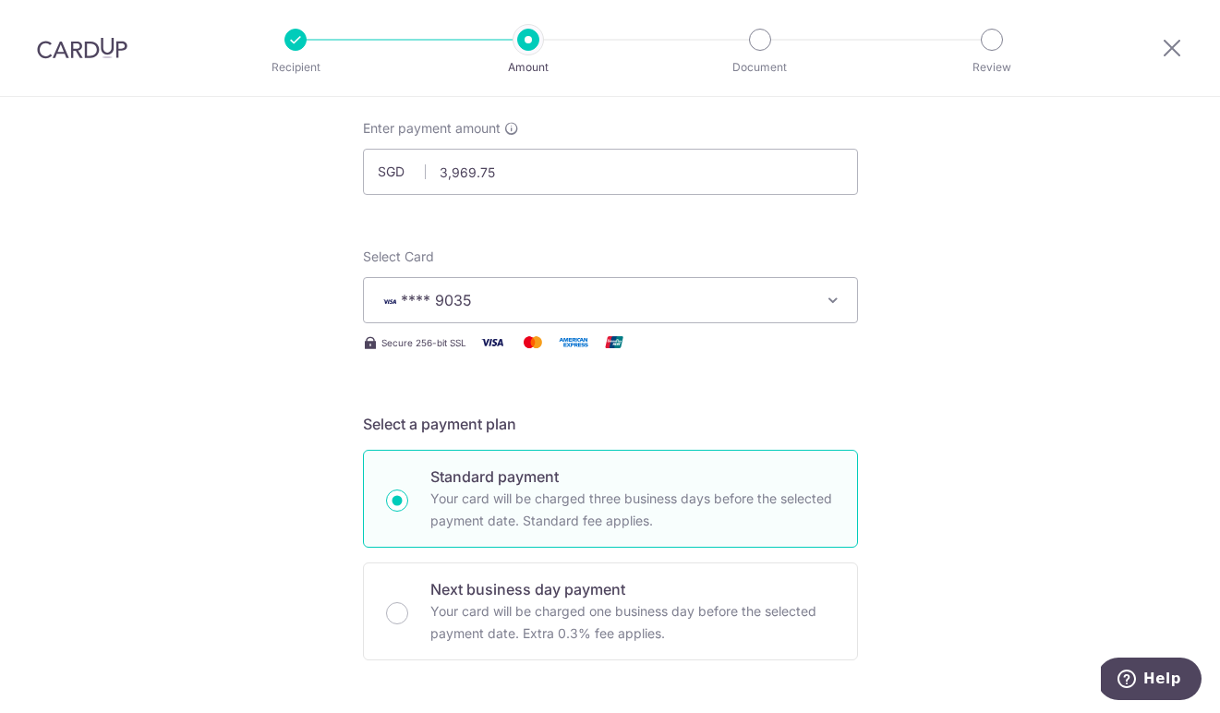
scroll to position [0, 0]
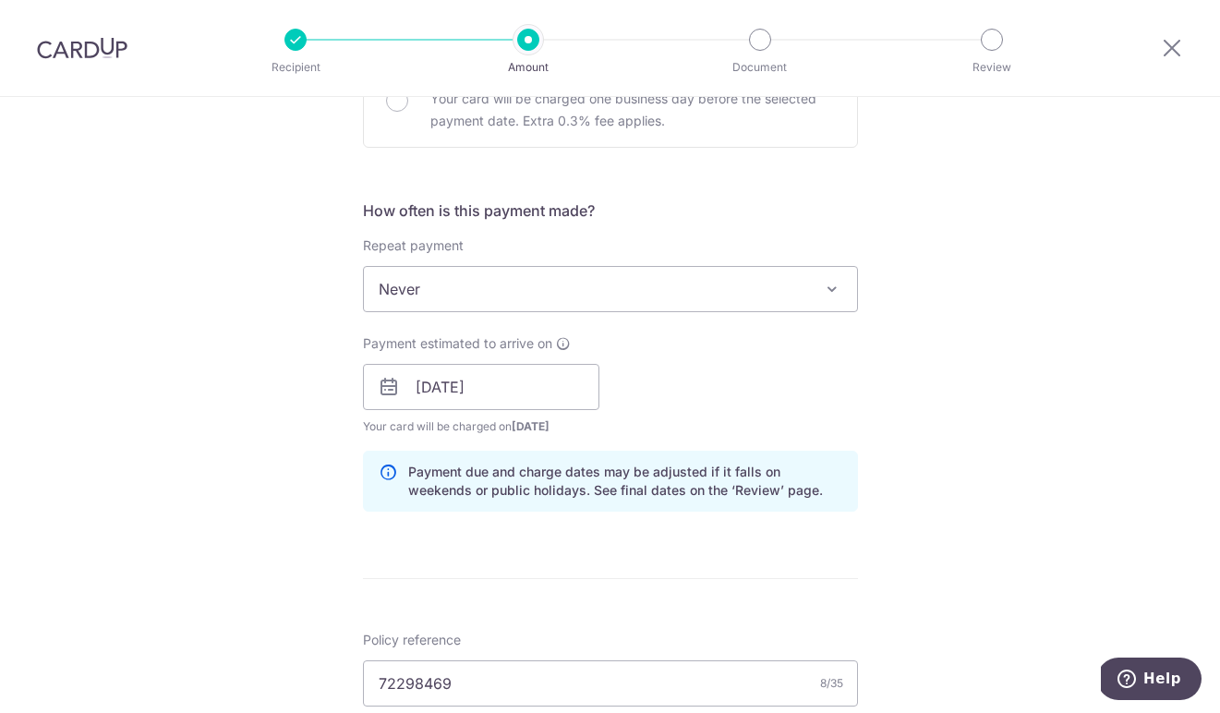
scroll to position [1214, 0]
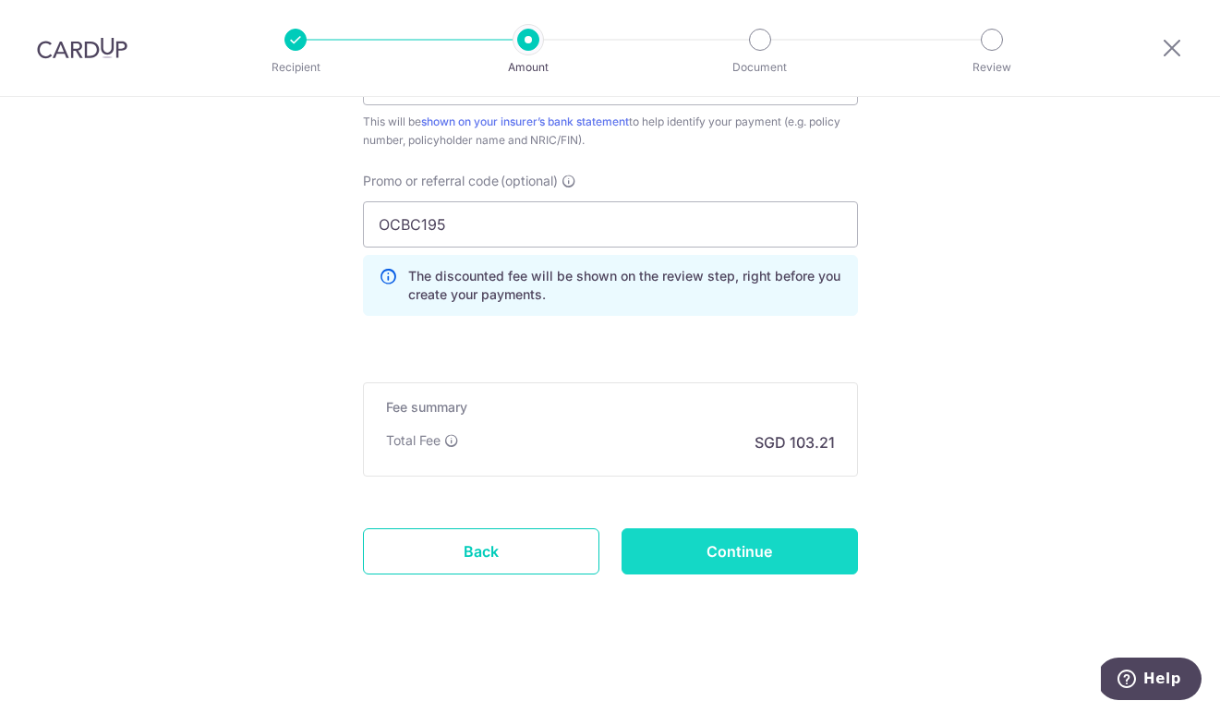
click at [744, 562] on input "Continue" at bounding box center [740, 551] width 236 height 46
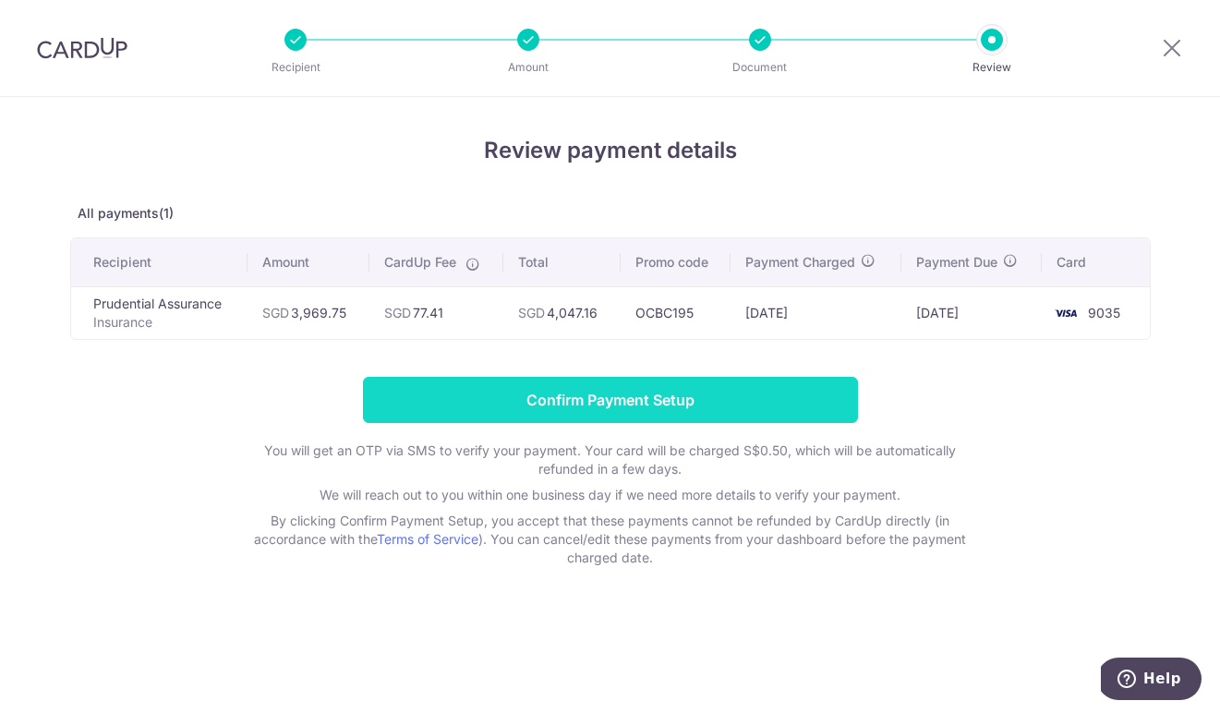
click at [553, 389] on input "Confirm Payment Setup" at bounding box center [610, 400] width 495 height 46
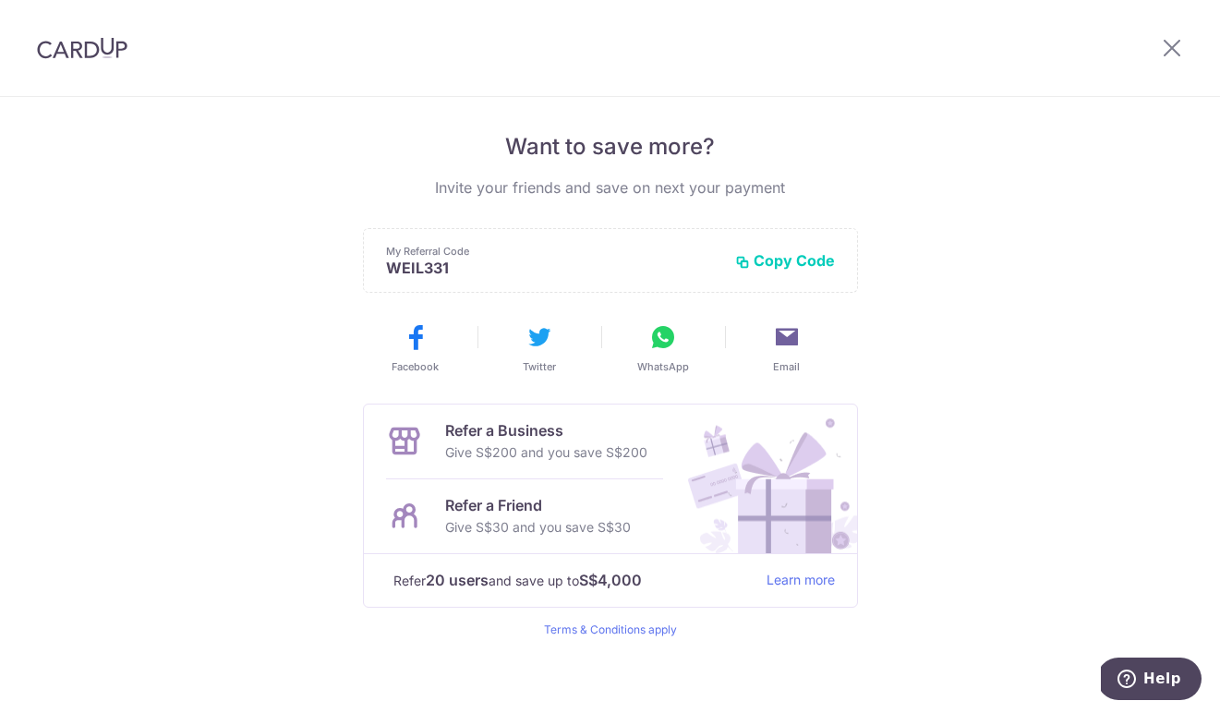
scroll to position [371, 0]
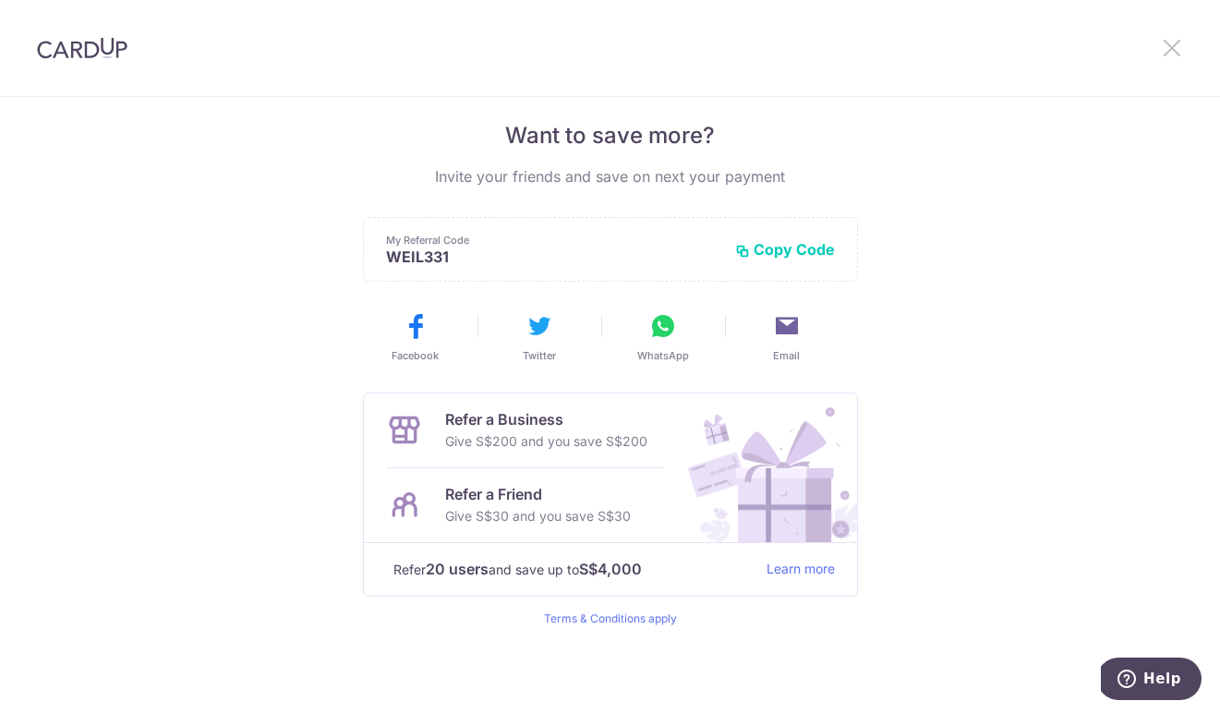
click at [1167, 47] on icon at bounding box center [1172, 47] width 22 height 23
